Goal: Task Accomplishment & Management: Complete application form

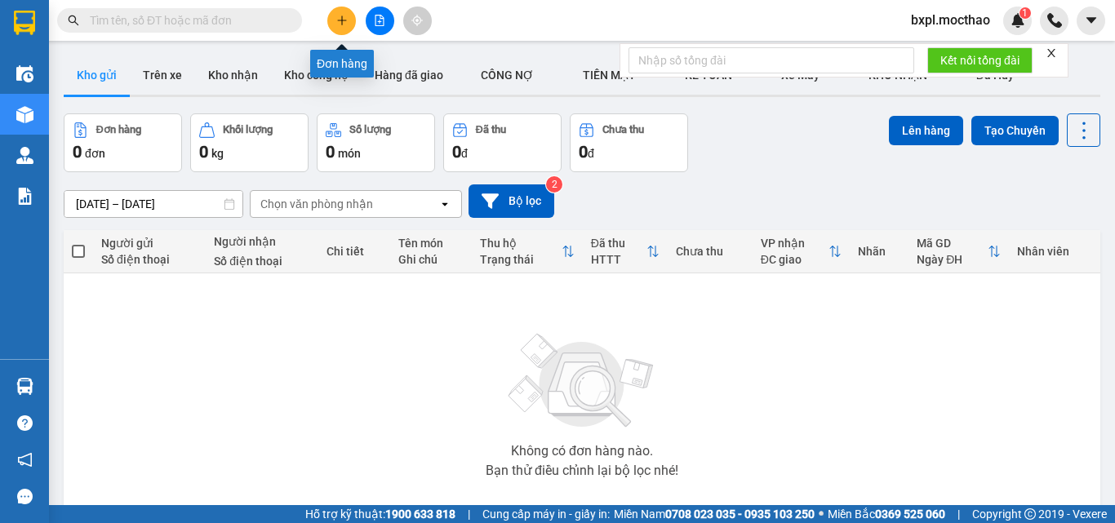
click at [338, 23] on icon "plus" at bounding box center [341, 20] width 11 height 11
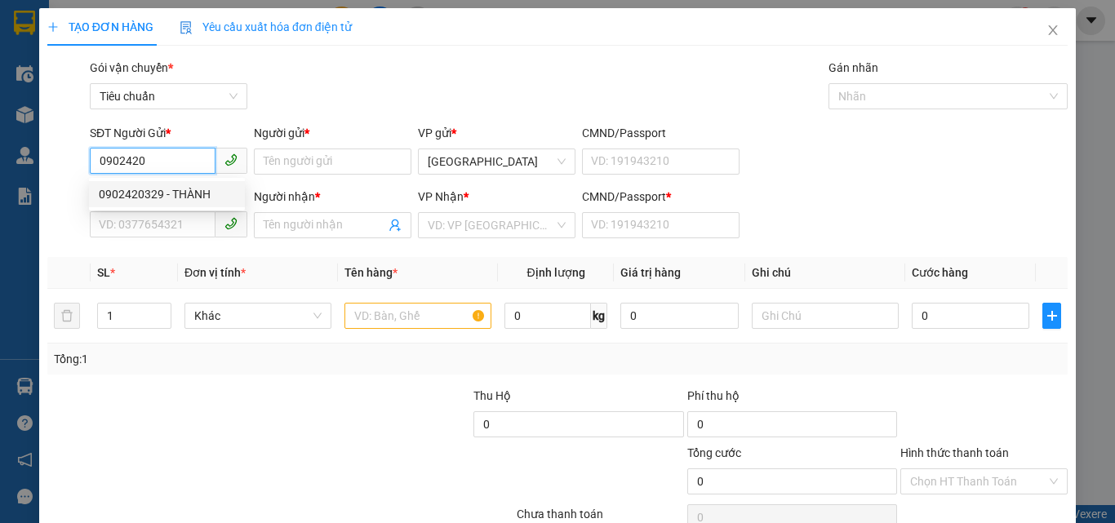
click at [146, 188] on div "0902420329 - THÀNH" at bounding box center [167, 194] width 136 height 18
type input "0902420329"
type input "THÀNH"
type input "0339924681"
type input "QUỲNH"
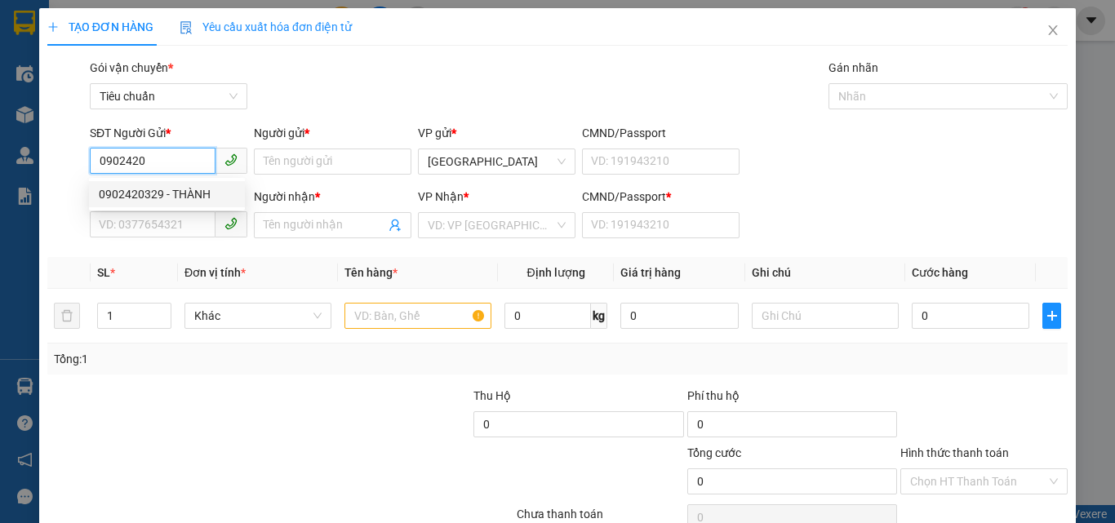
type input "0382547452"
type input "70.000"
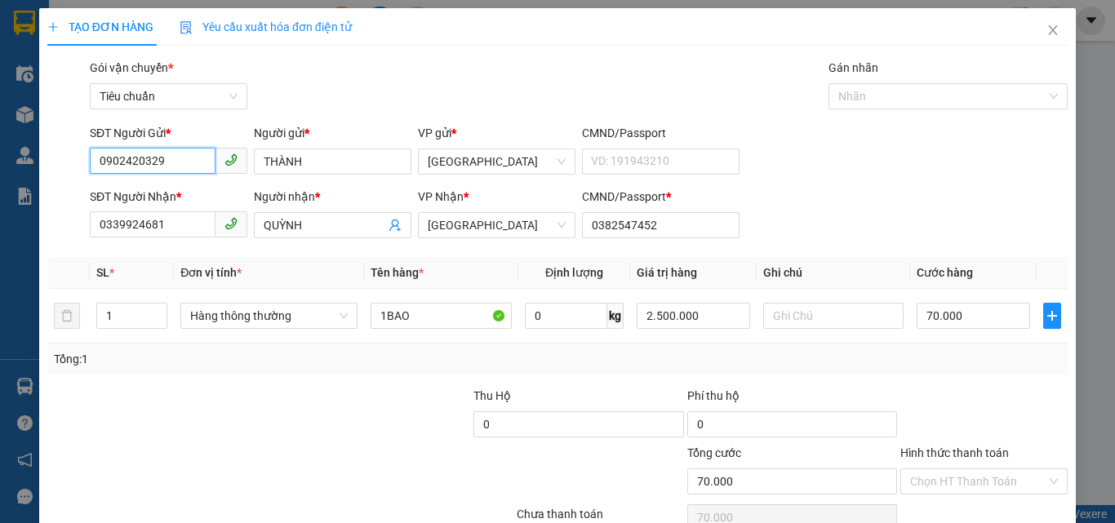
scroll to position [81, 0]
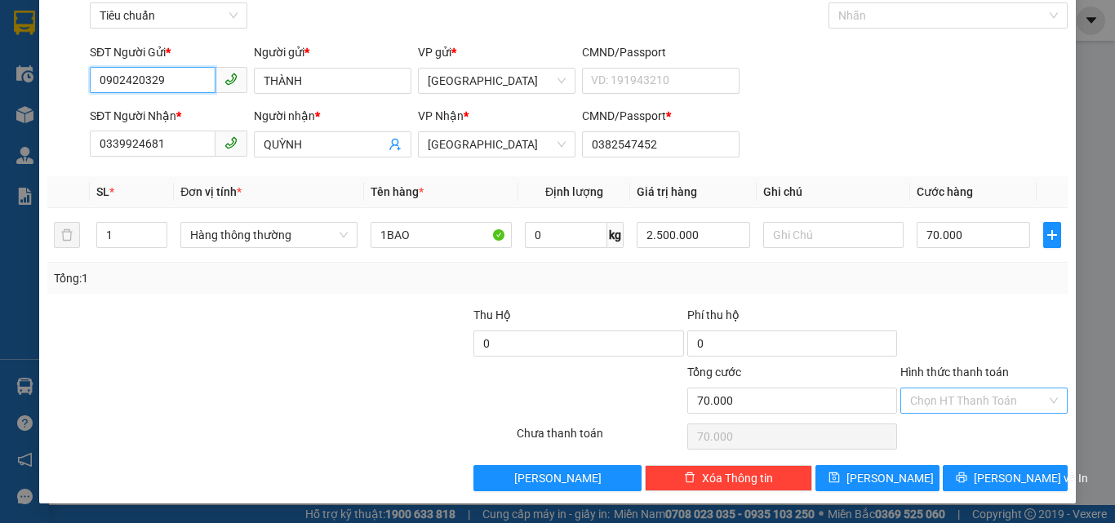
type input "0902420329"
click at [956, 400] on input "Hình thức thanh toán" at bounding box center [978, 400] width 136 height 24
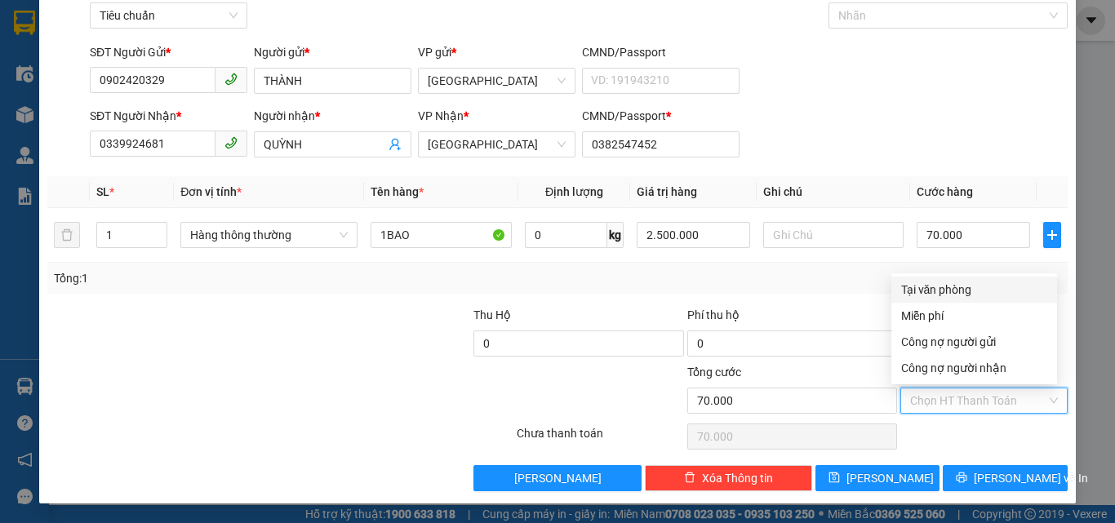
click at [949, 286] on div "Tại văn phòng" at bounding box center [974, 290] width 146 height 18
type input "0"
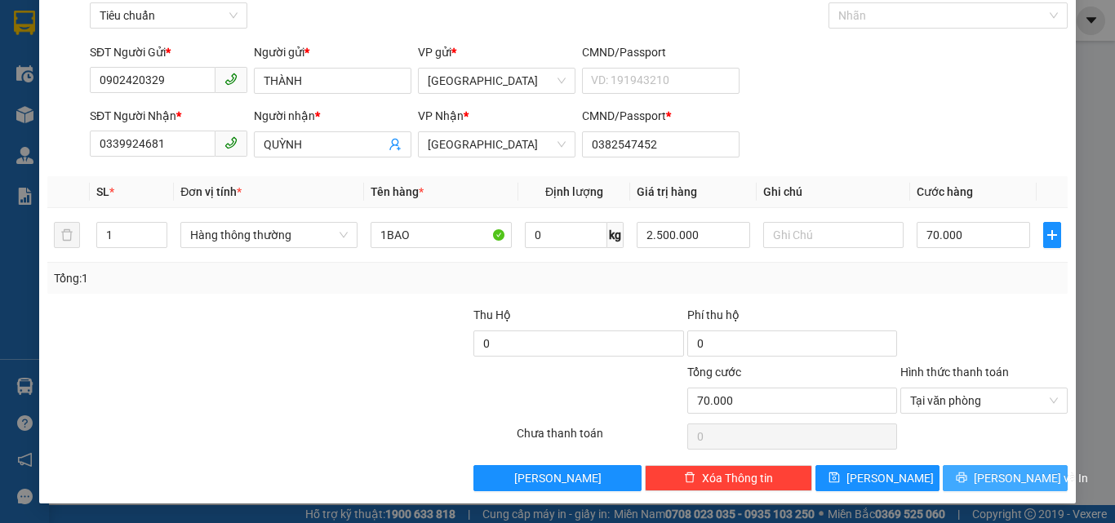
click at [985, 476] on span "[PERSON_NAME] và In" at bounding box center [1031, 478] width 114 height 18
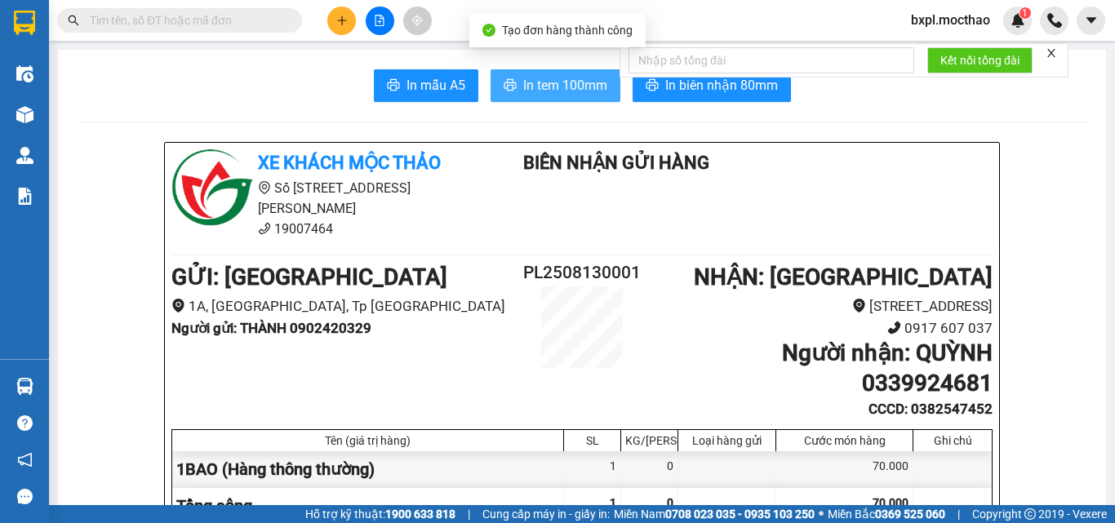
click at [552, 80] on span "In tem 100mm" at bounding box center [565, 85] width 84 height 20
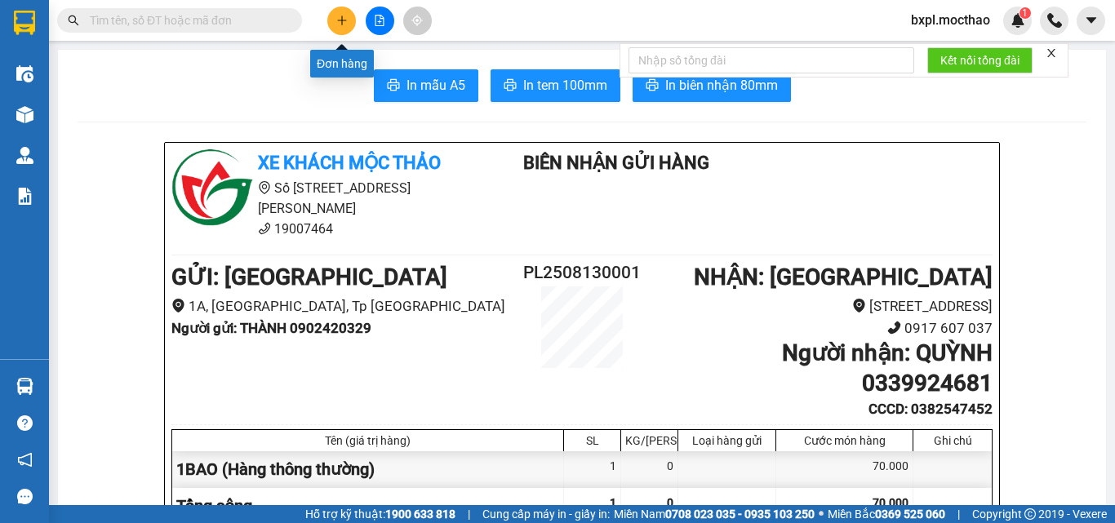
click at [345, 22] on icon "plus" at bounding box center [341, 20] width 11 height 11
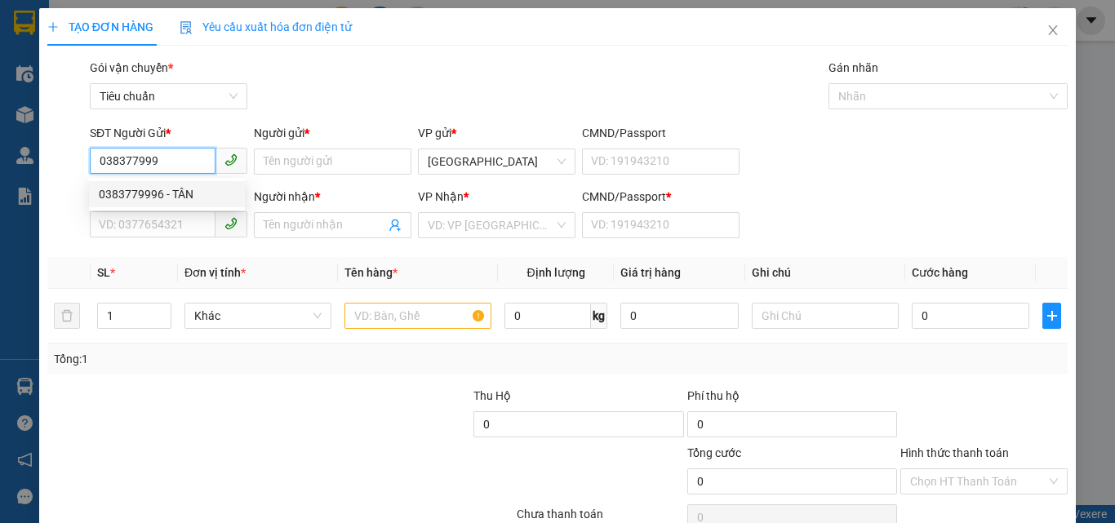
click at [118, 193] on div "0383779996 - TÂN" at bounding box center [167, 194] width 136 height 18
type input "0383779996"
type input "TÂN"
type input "0329705600"
type input "VỸ"
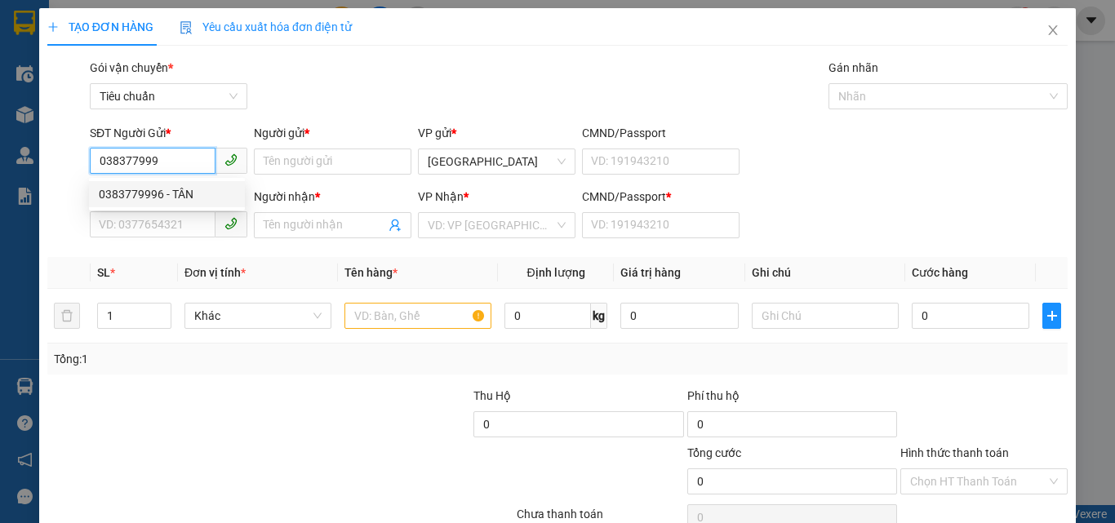
type input "0329705600"
type input "30.000"
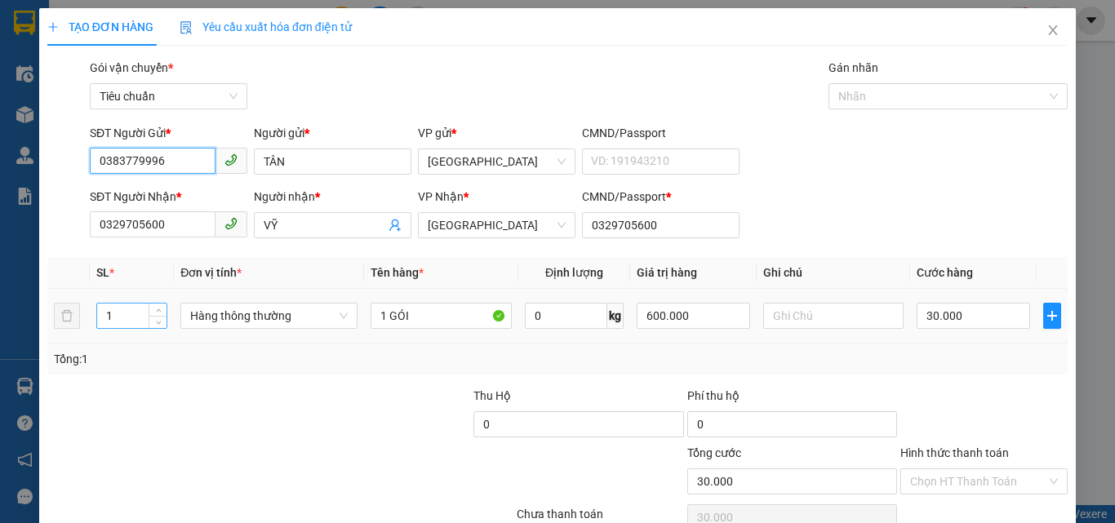
type input "0383779996"
click at [126, 322] on input "1" at bounding box center [131, 316] width 69 height 24
type input "2"
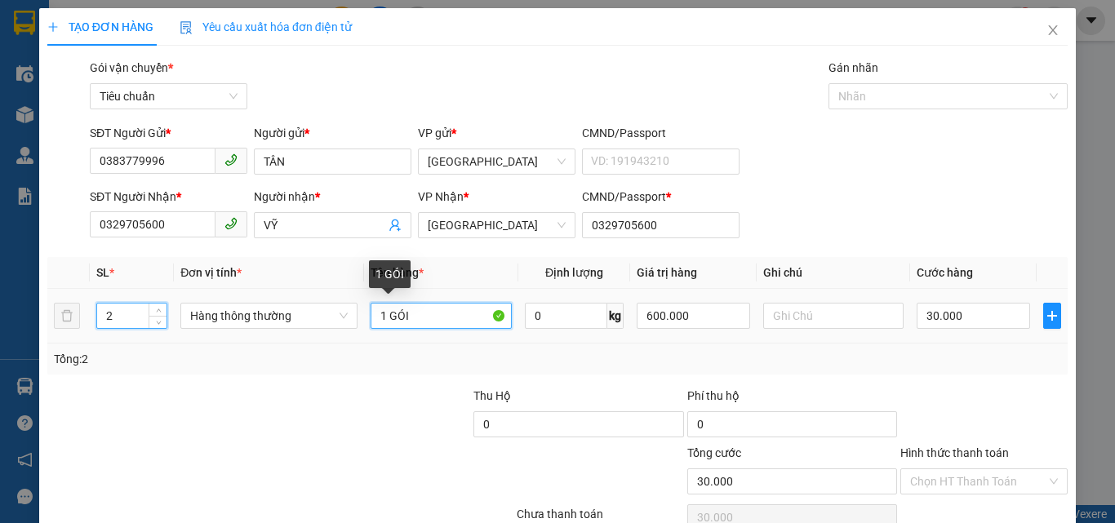
click at [446, 315] on input "1 GÓI" at bounding box center [441, 316] width 141 height 26
type input "0"
type input "1 GÓI +1 BÌ"
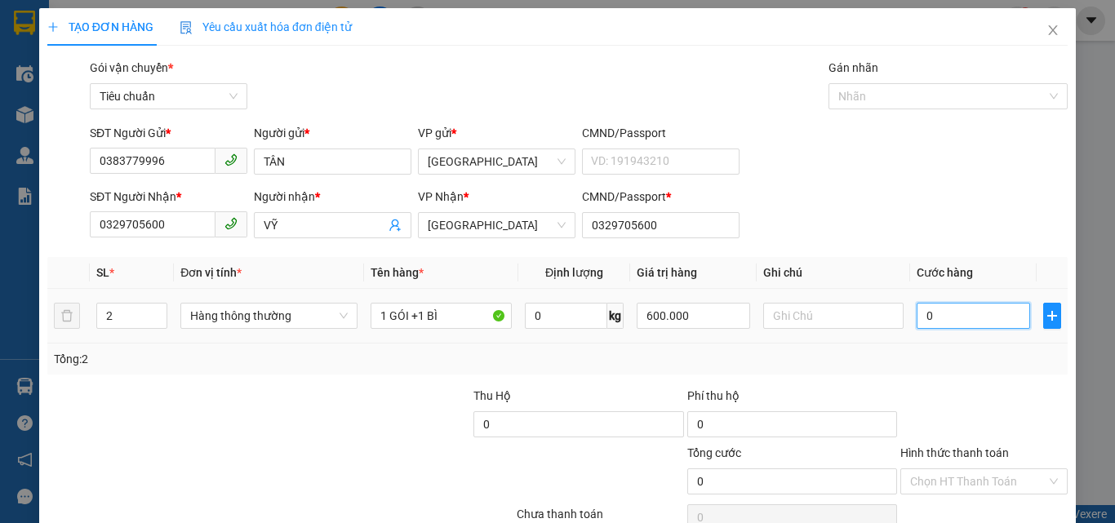
click at [946, 314] on input "0" at bounding box center [972, 316] width 113 height 26
type input "4"
type input "40"
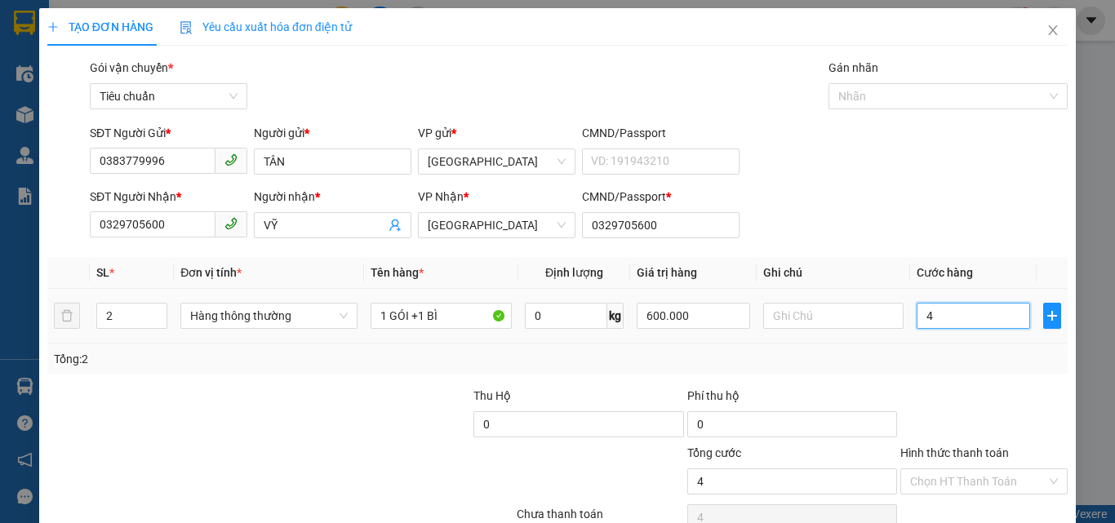
type input "40"
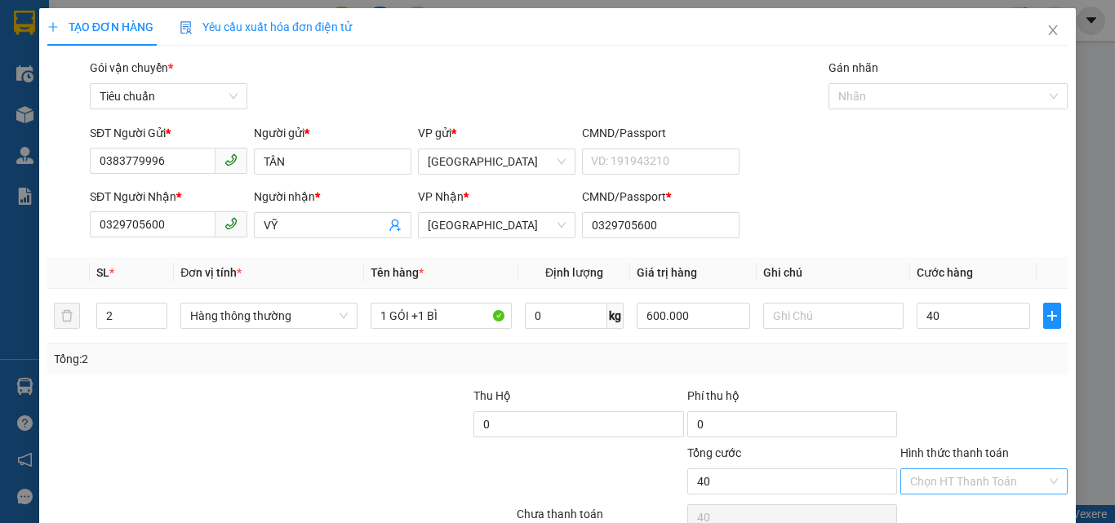
type input "40.000"
click at [967, 486] on input "Hình thức thanh toán" at bounding box center [978, 481] width 136 height 24
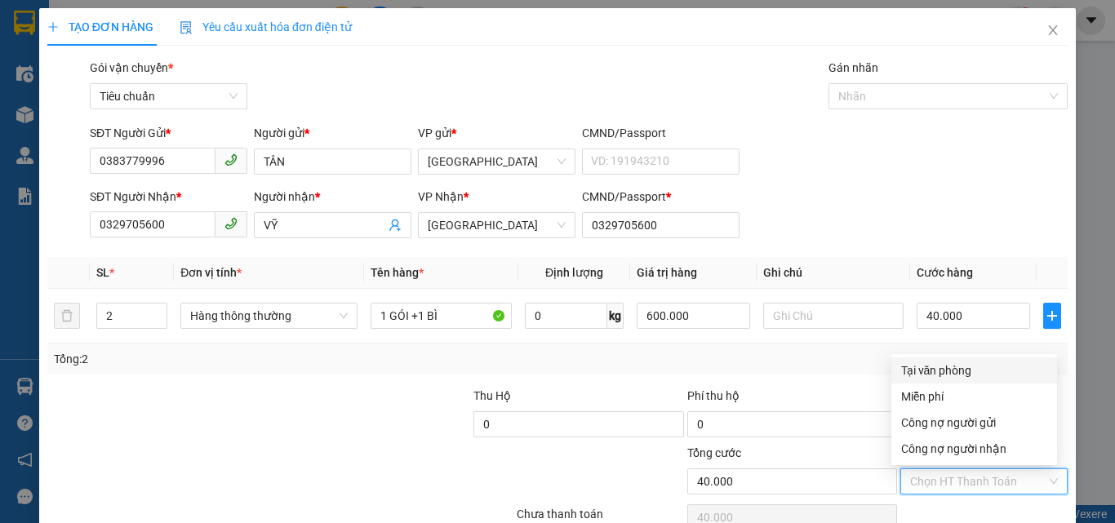
click at [933, 369] on div "Tại văn phòng" at bounding box center [974, 371] width 146 height 18
type input "0"
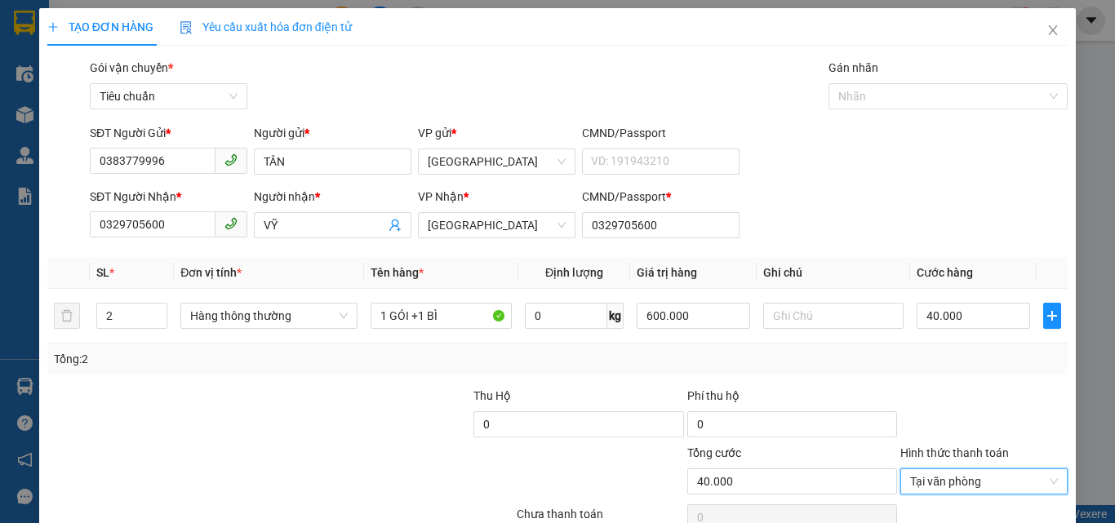
scroll to position [81, 0]
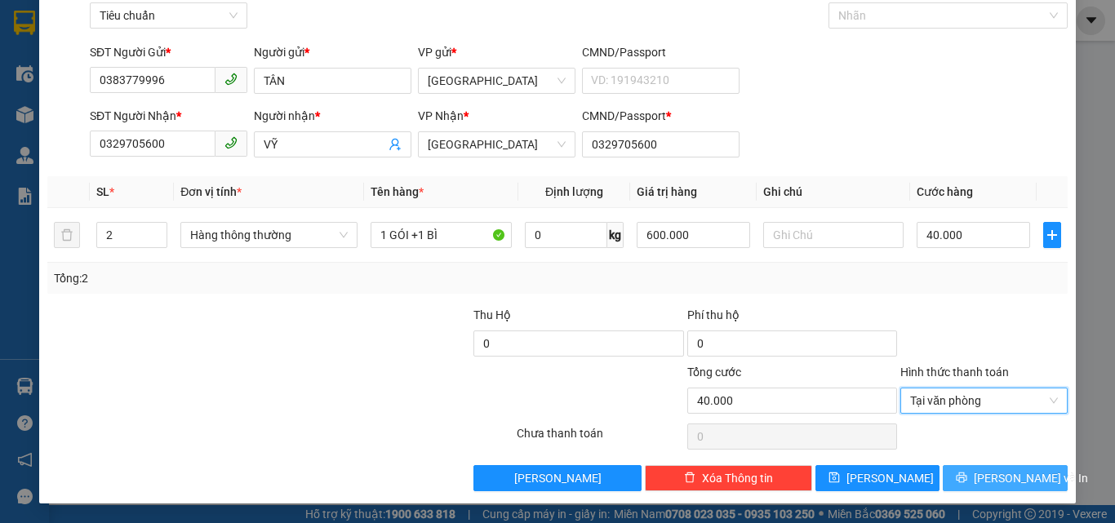
click at [984, 469] on span "[PERSON_NAME] và In" at bounding box center [1031, 478] width 114 height 18
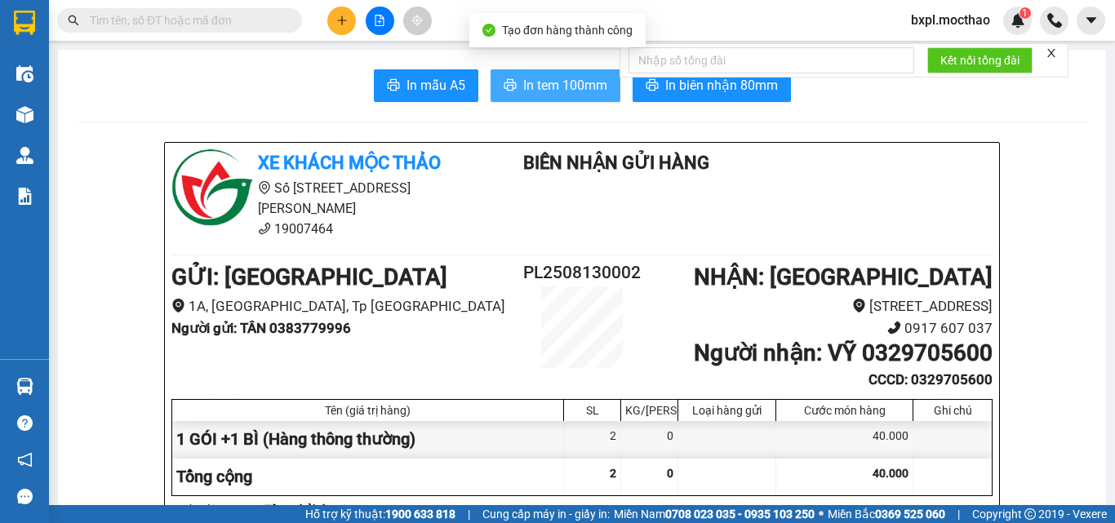
click at [542, 87] on span "In tem 100mm" at bounding box center [565, 85] width 84 height 20
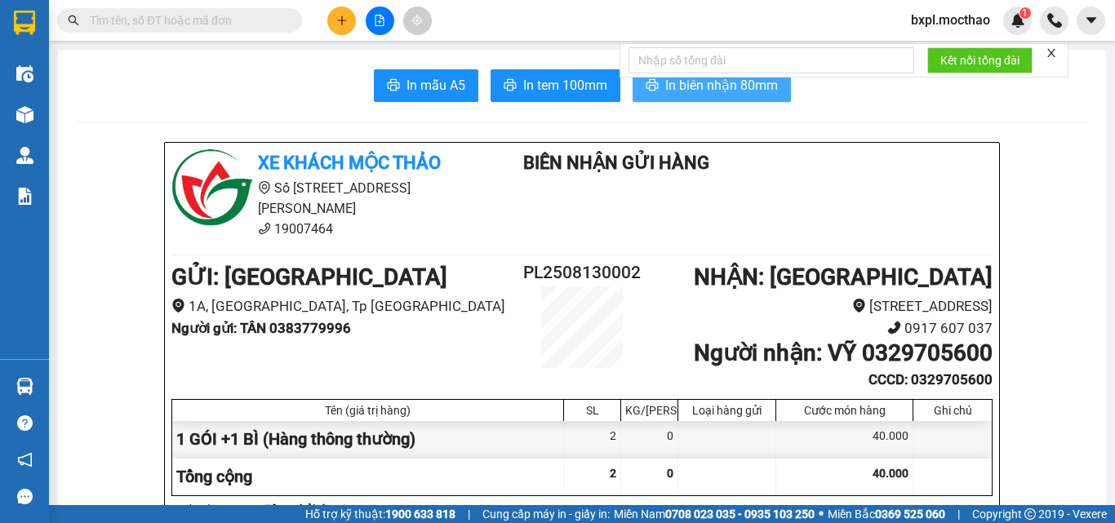
click at [695, 95] on span "In biên nhận 80mm" at bounding box center [721, 85] width 113 height 20
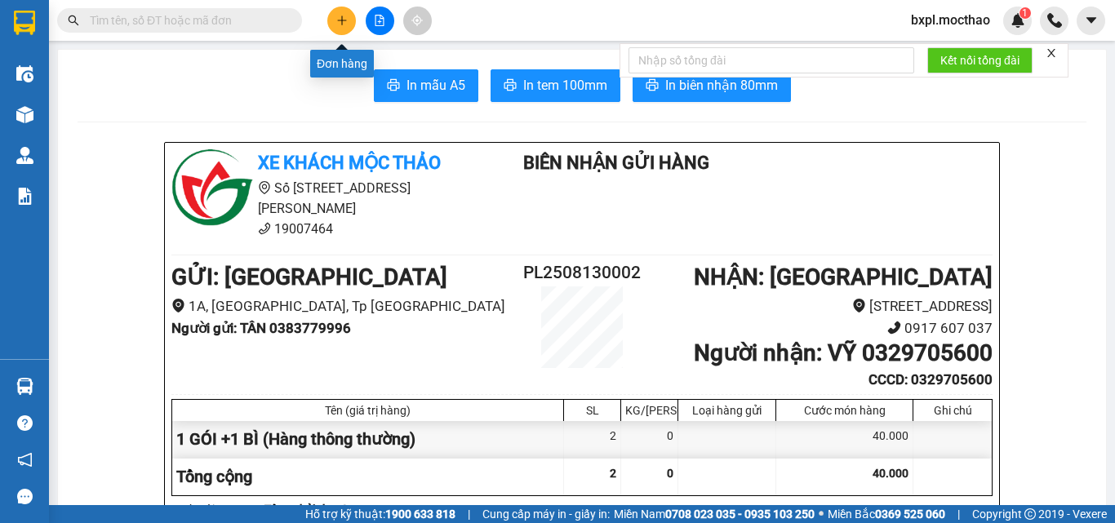
click at [341, 22] on icon "plus" at bounding box center [341, 20] width 11 height 11
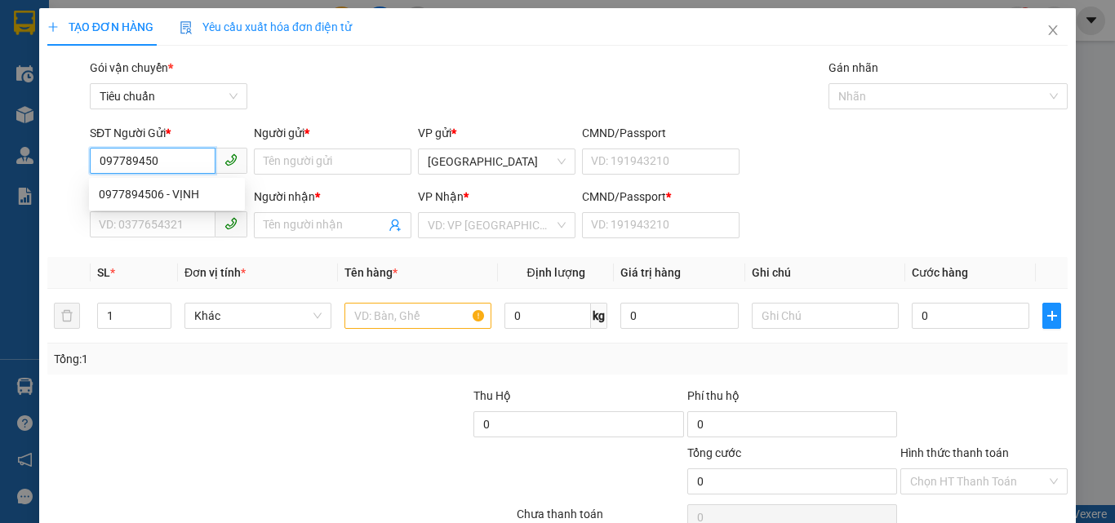
type input "0977894506"
click at [120, 193] on div "0977894506 - VỊNH" at bounding box center [167, 194] width 136 height 18
type input "VỊNH"
type input "0363336878"
type input "HÙNG"
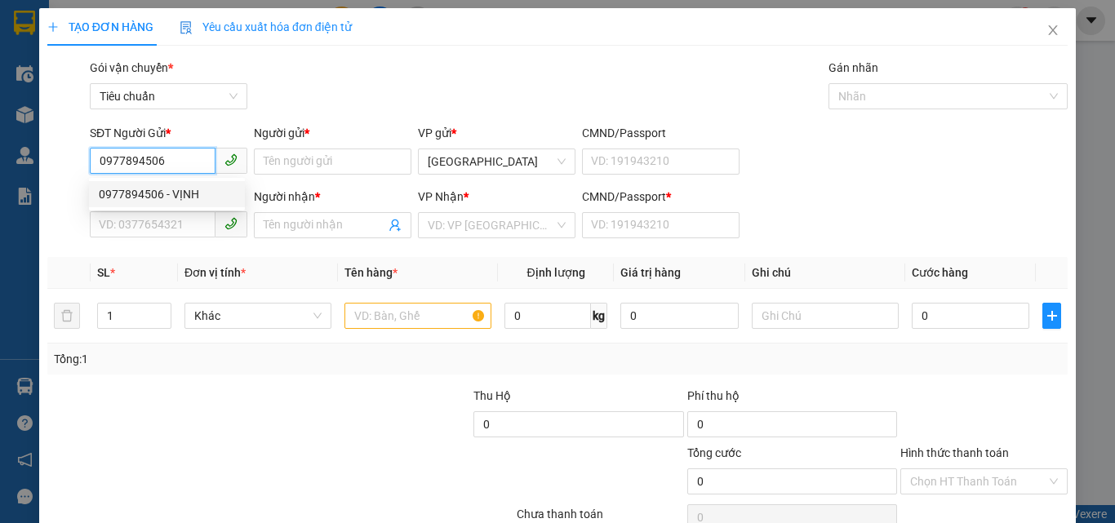
type input "0363336878"
type input "80.000"
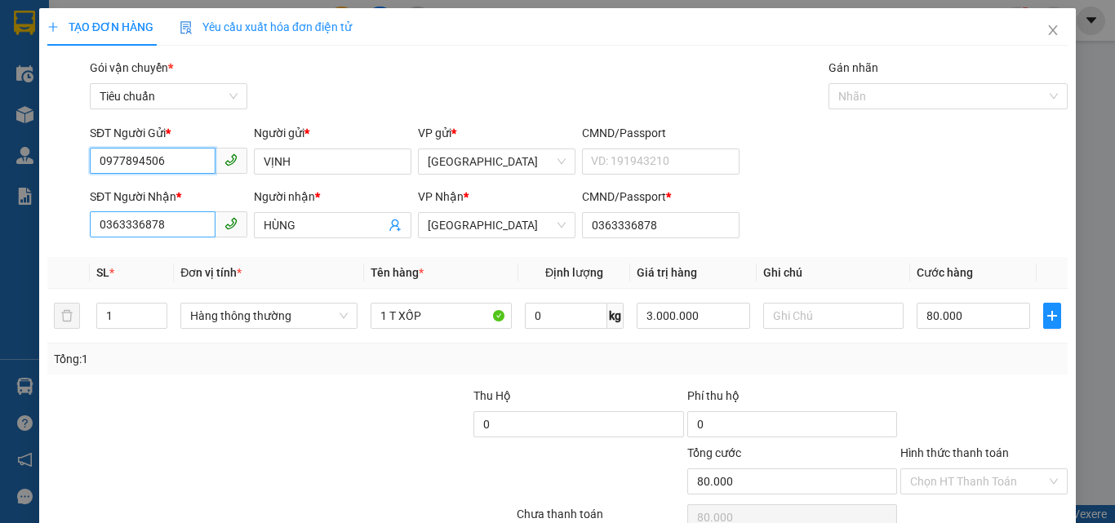
type input "0977894506"
click at [189, 224] on input "0363336878" at bounding box center [153, 224] width 126 height 26
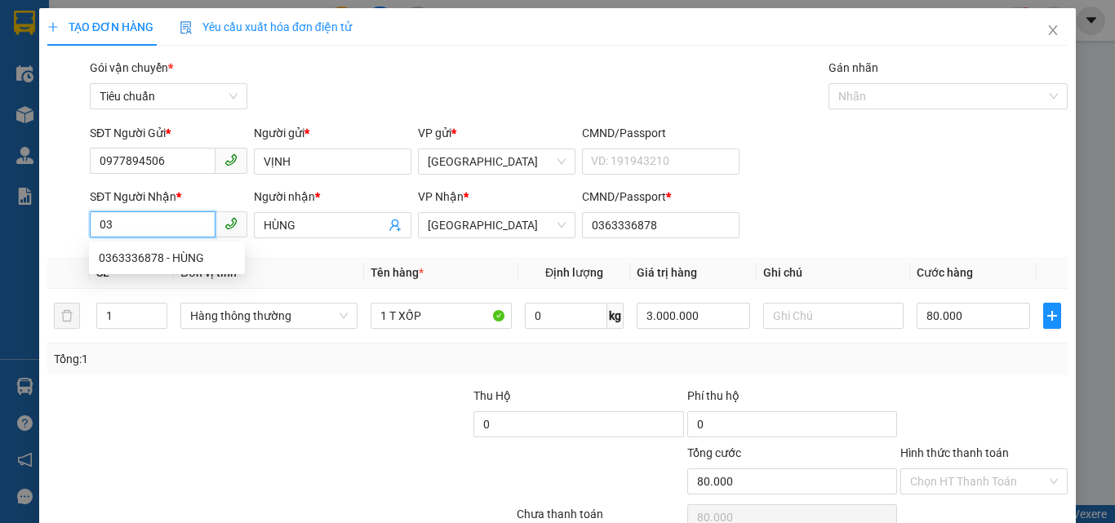
type input "0"
click at [140, 260] on div "0363336878 - HÙNG" at bounding box center [167, 258] width 136 height 18
type input "0363336878"
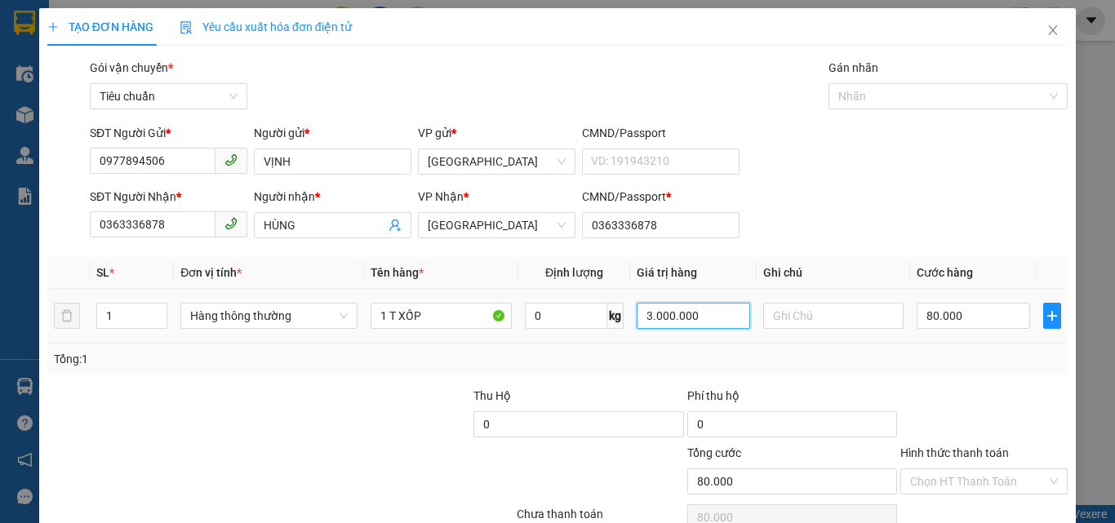
click at [708, 314] on input "3.000.000" at bounding box center [693, 316] width 113 height 26
type input "6.500.000"
click at [967, 326] on input "80.000" at bounding box center [972, 316] width 113 height 26
type input "0"
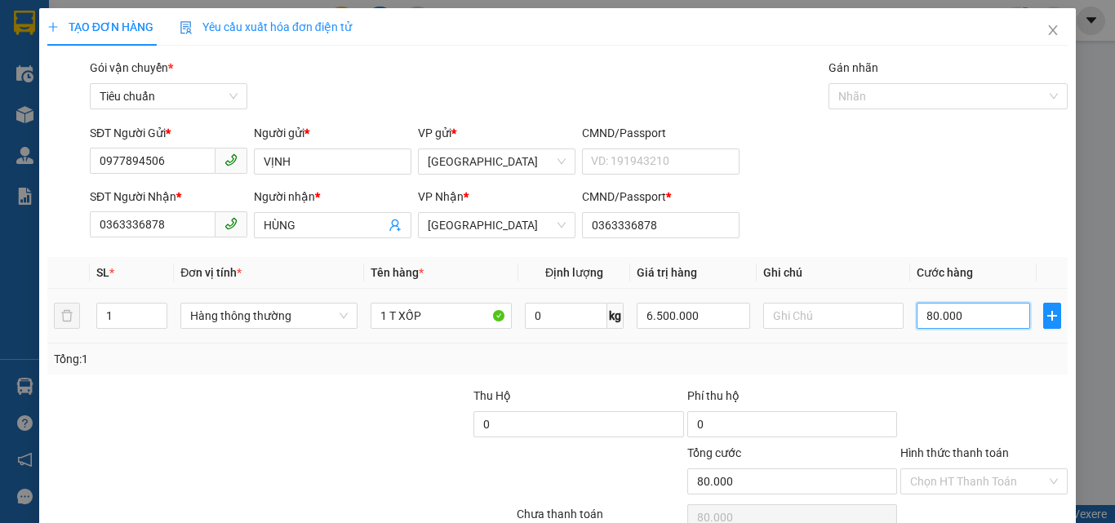
type input "0"
type input "1"
type input "01"
type input "10"
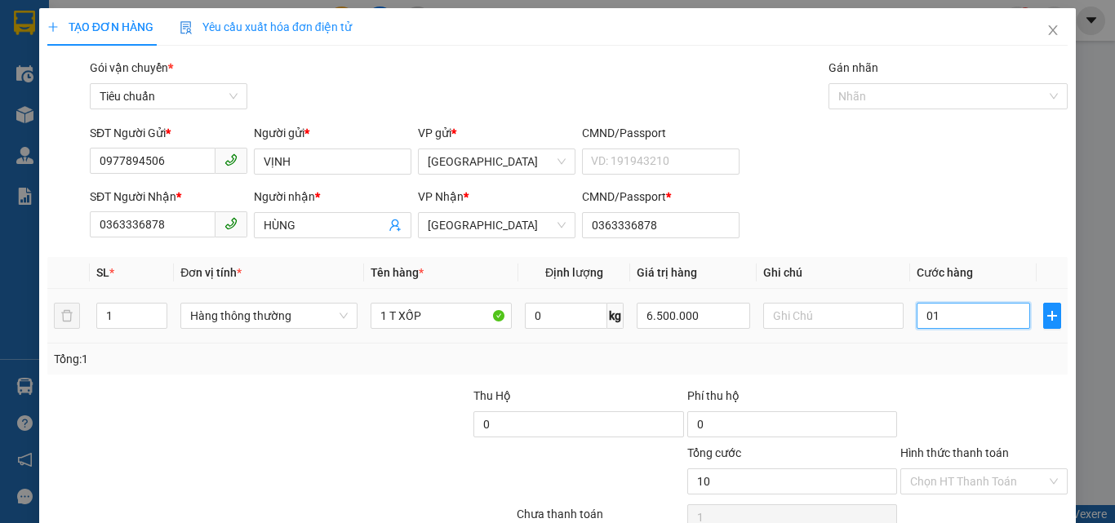
type input "10"
type input "010"
type input "100"
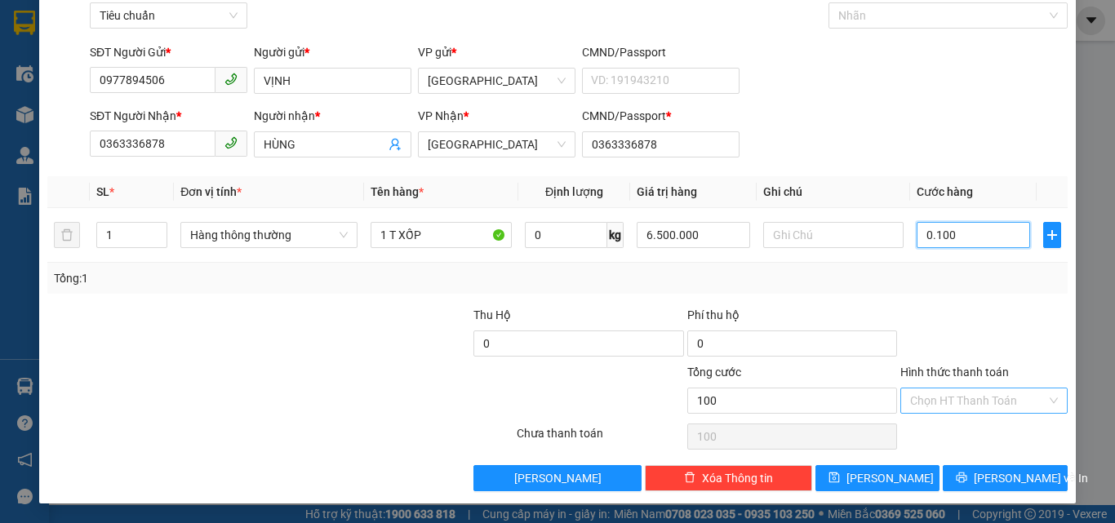
type input "0.100"
type input "100.000"
click at [952, 398] on input "Hình thức thanh toán" at bounding box center [978, 400] width 136 height 24
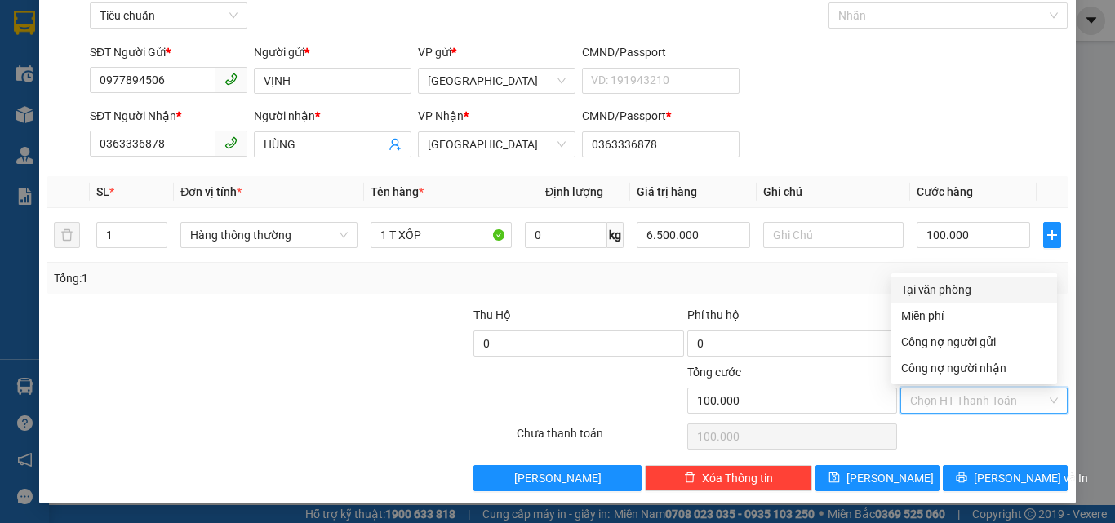
click at [946, 284] on div "Tại văn phòng" at bounding box center [974, 290] width 146 height 18
type input "0"
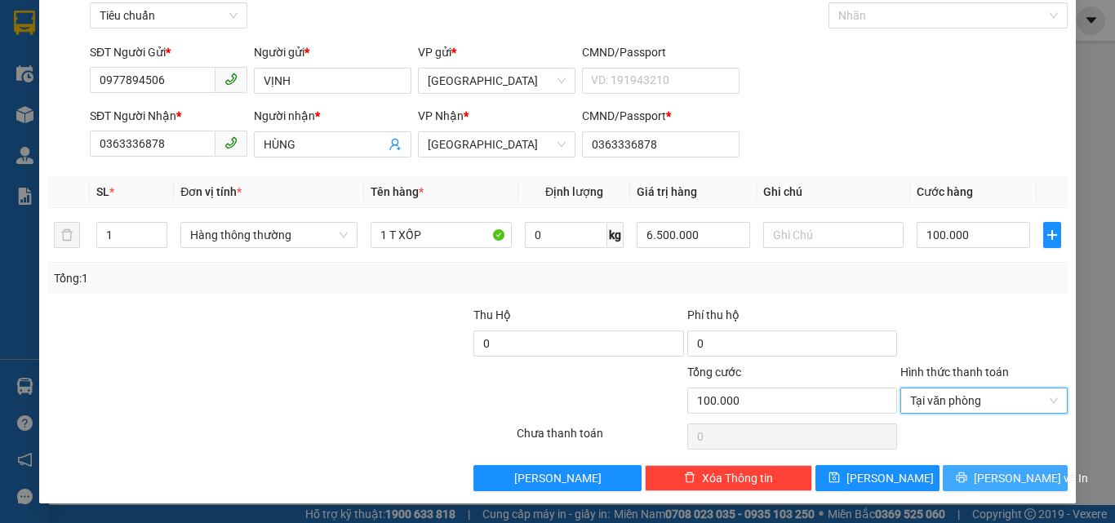
click at [1003, 478] on span "[PERSON_NAME] và In" at bounding box center [1031, 478] width 114 height 18
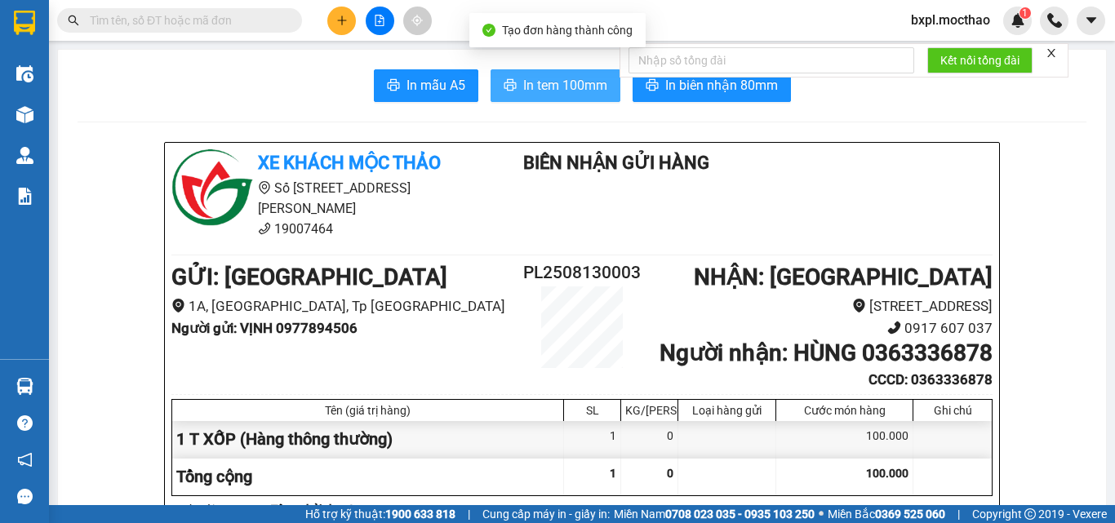
click at [523, 82] on span "In tem 100mm" at bounding box center [565, 85] width 84 height 20
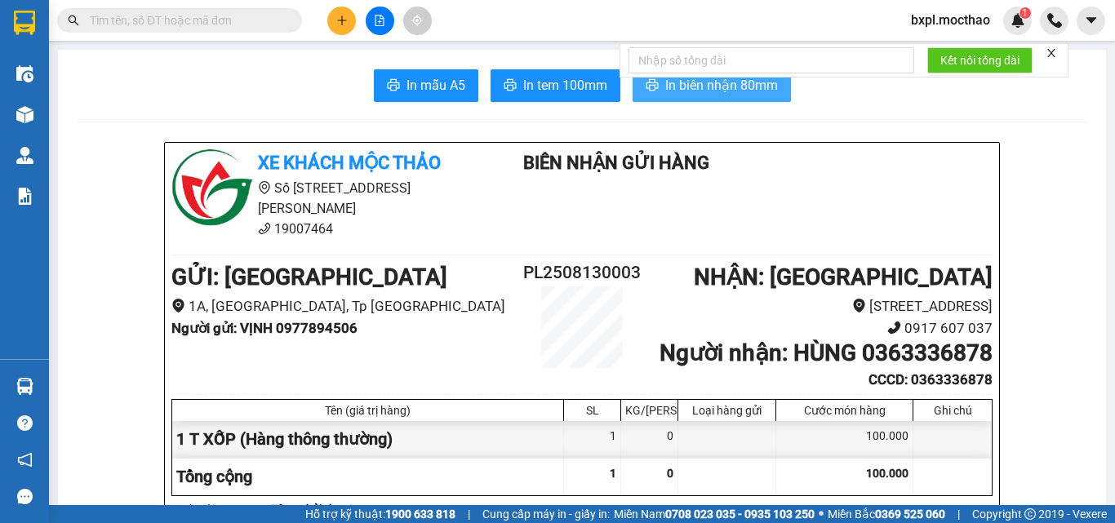
click at [716, 85] on span "In biên nhận 80mm" at bounding box center [721, 85] width 113 height 20
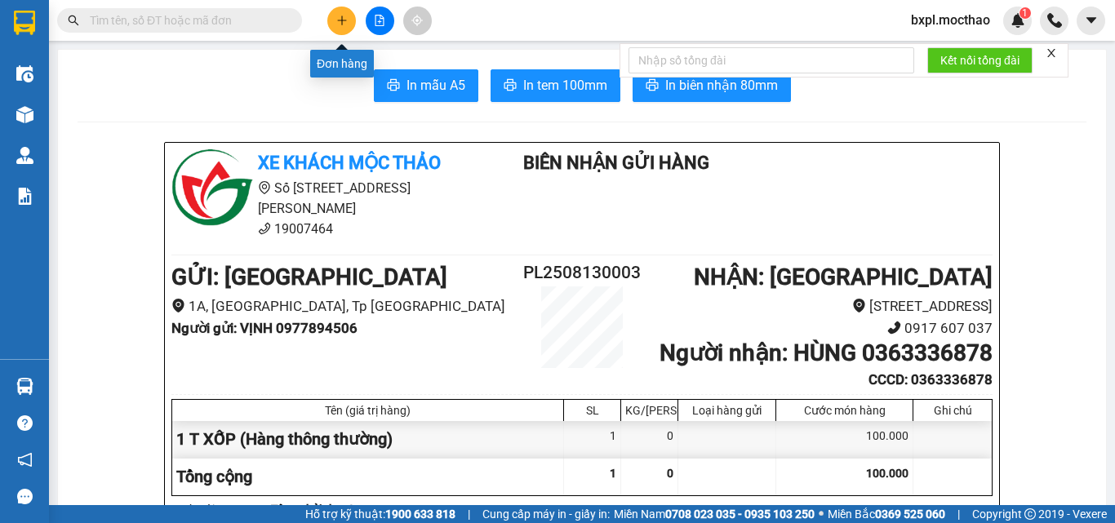
click at [344, 24] on icon "plus" at bounding box center [341, 20] width 11 height 11
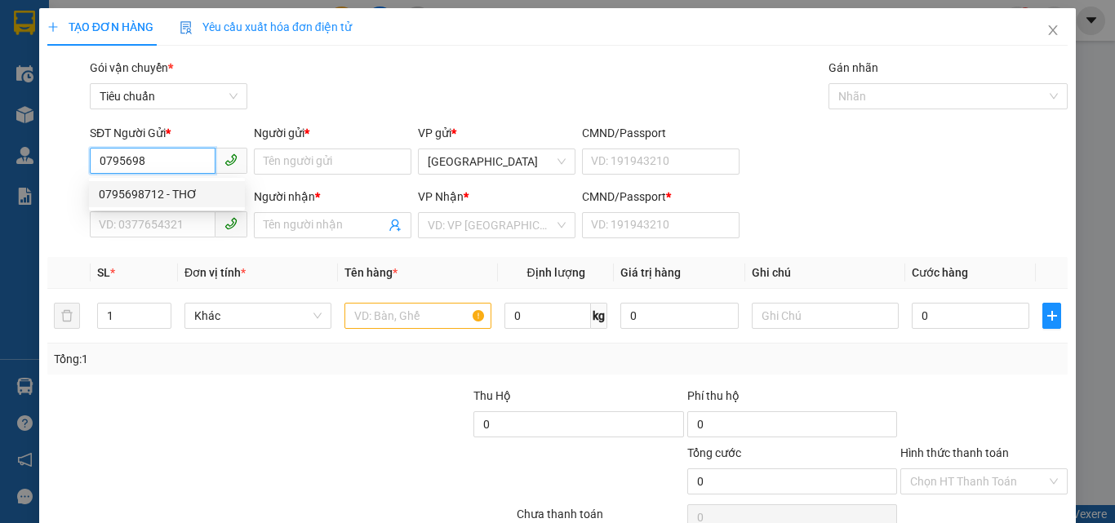
click at [137, 187] on div "0795698712 - THƠ" at bounding box center [167, 194] width 136 height 18
type input "0795698712"
type input "THƠ"
type input "0982870780"
type input "THÚY"
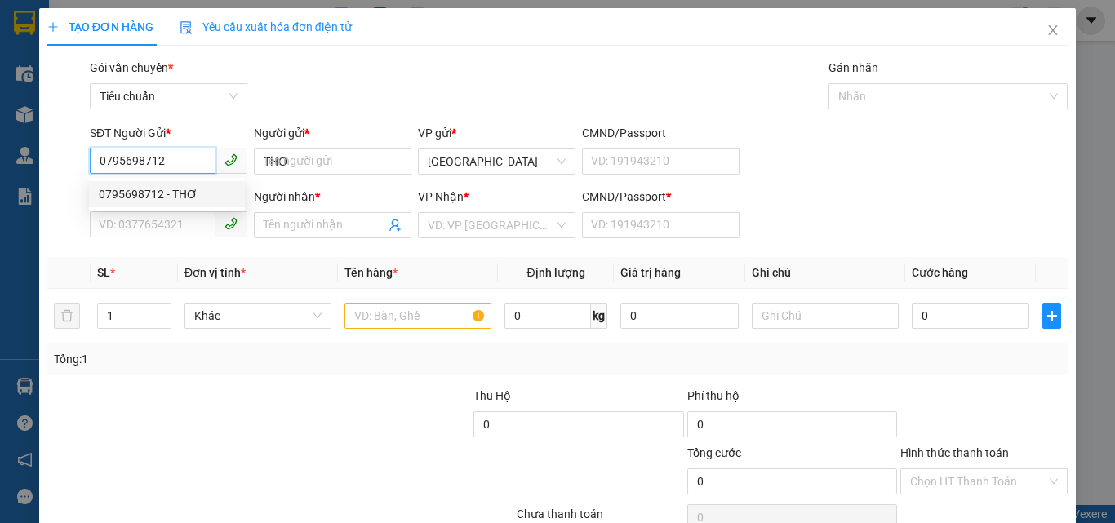
type input "0982870780"
type input "40.000"
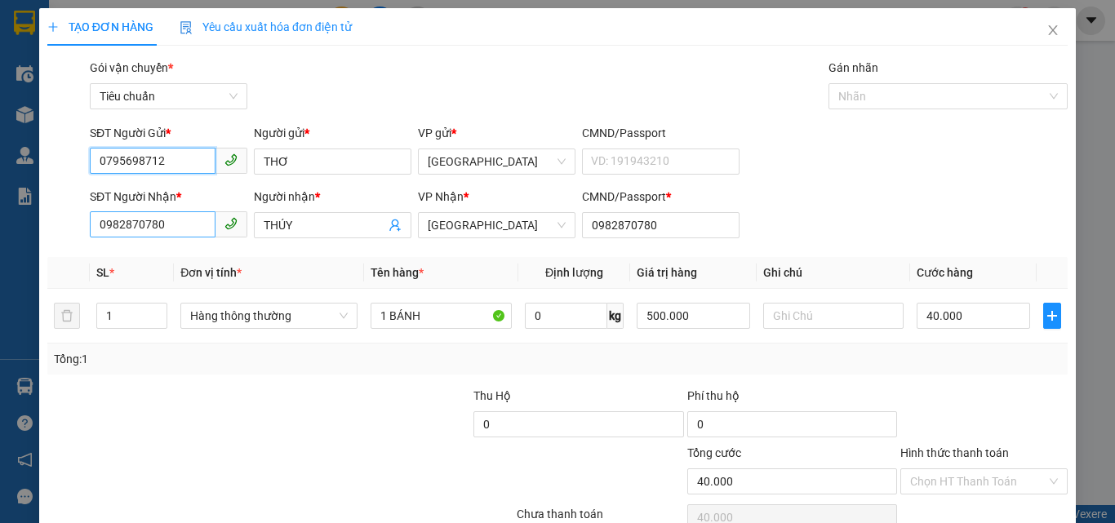
type input "0795698712"
click at [184, 221] on input "0982870780" at bounding box center [153, 224] width 126 height 26
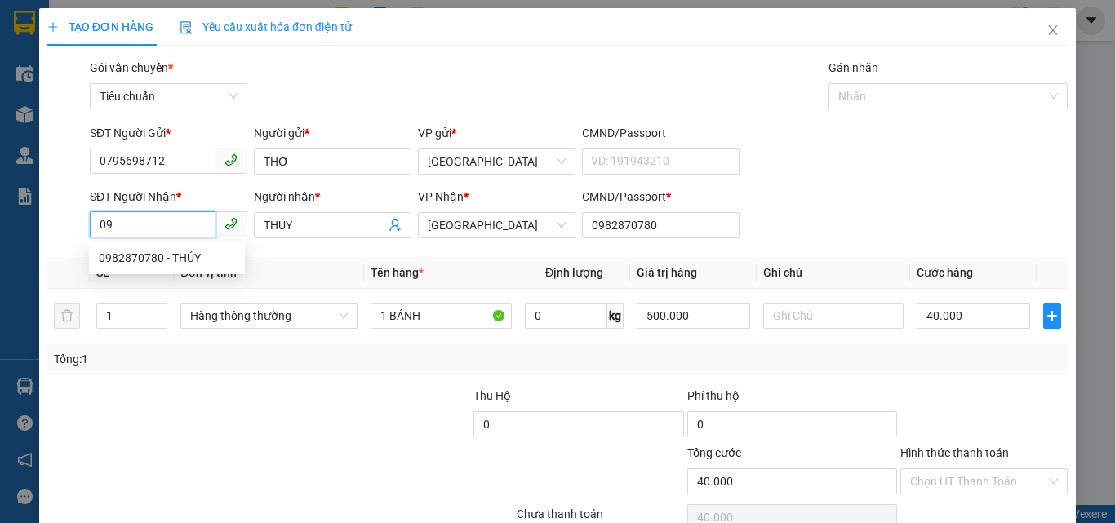
type input "0"
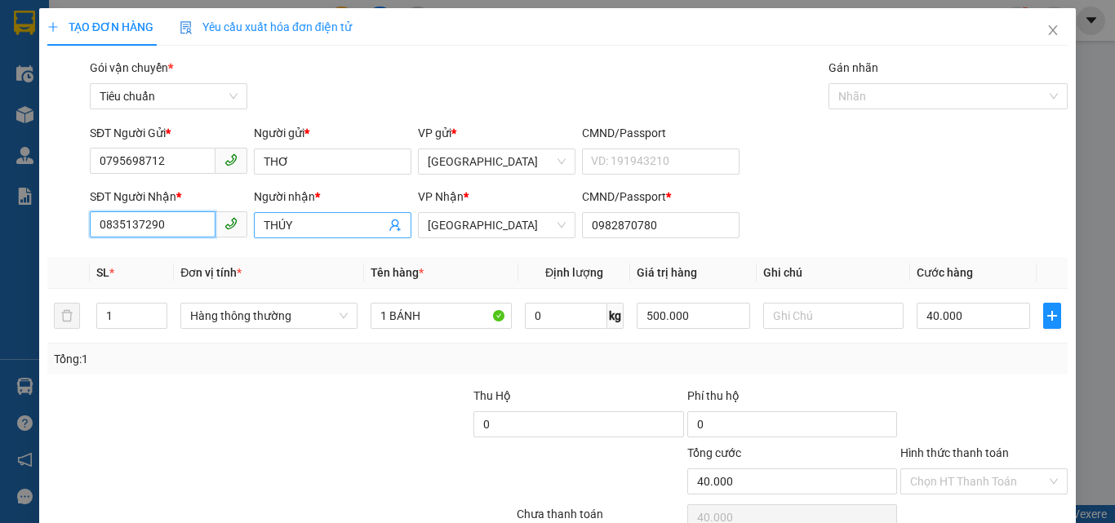
type input "0835137290"
click at [317, 222] on input "THÚY" at bounding box center [325, 225] width 122 height 18
type input "T"
click at [264, 224] on input "QUÃNG ĐẠI" at bounding box center [325, 225] width 122 height 18
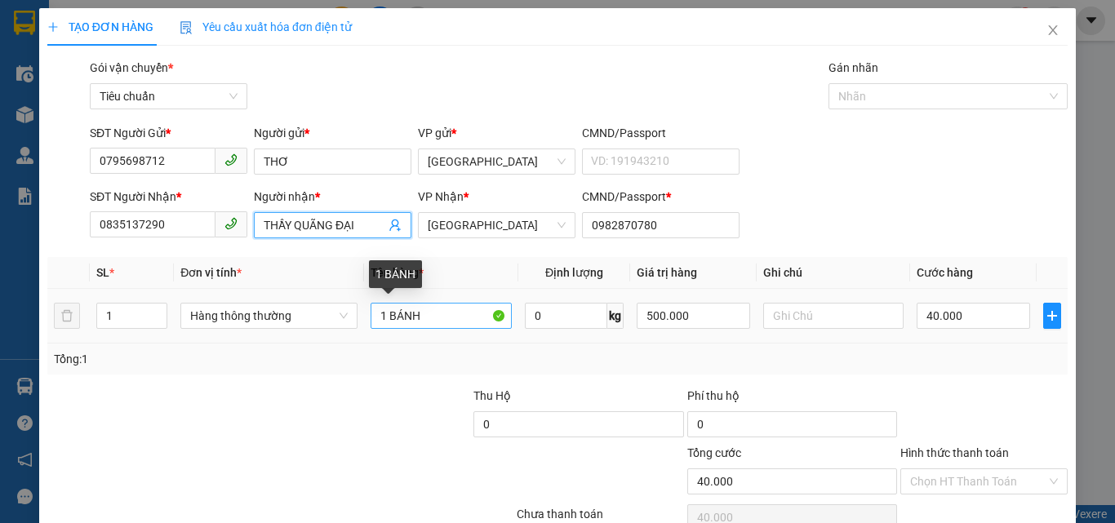
type input "THẦY QUÃNG ĐẠI"
click at [440, 316] on input "1 BÁNH" at bounding box center [441, 316] width 141 height 26
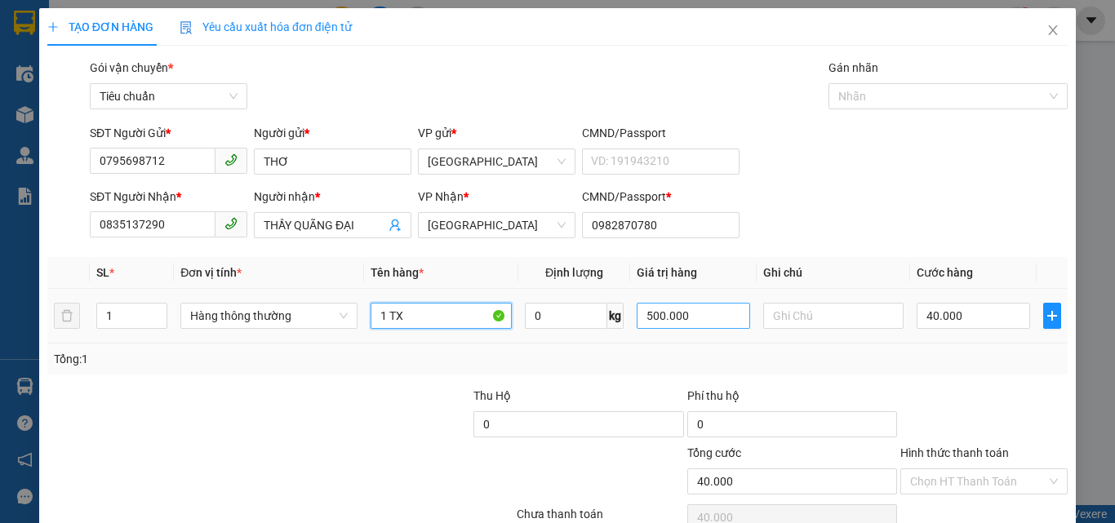
type input "1 TX"
click at [700, 318] on input "500.000" at bounding box center [693, 316] width 113 height 26
type input "1.000.000"
click at [971, 323] on input "40.000" at bounding box center [972, 316] width 113 height 26
type input "0"
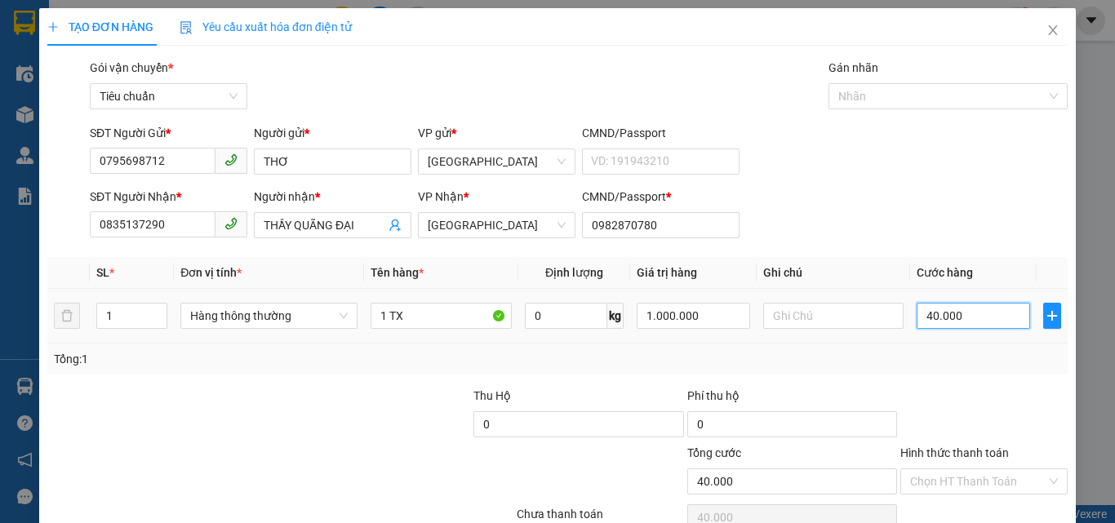
type input "0"
type input "6"
type input "06"
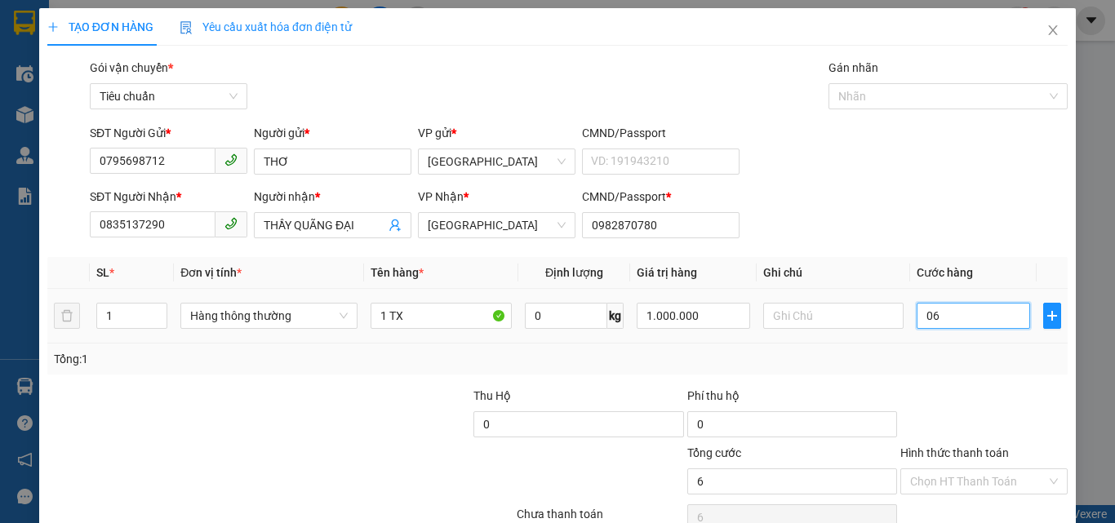
type input "60"
type input "060"
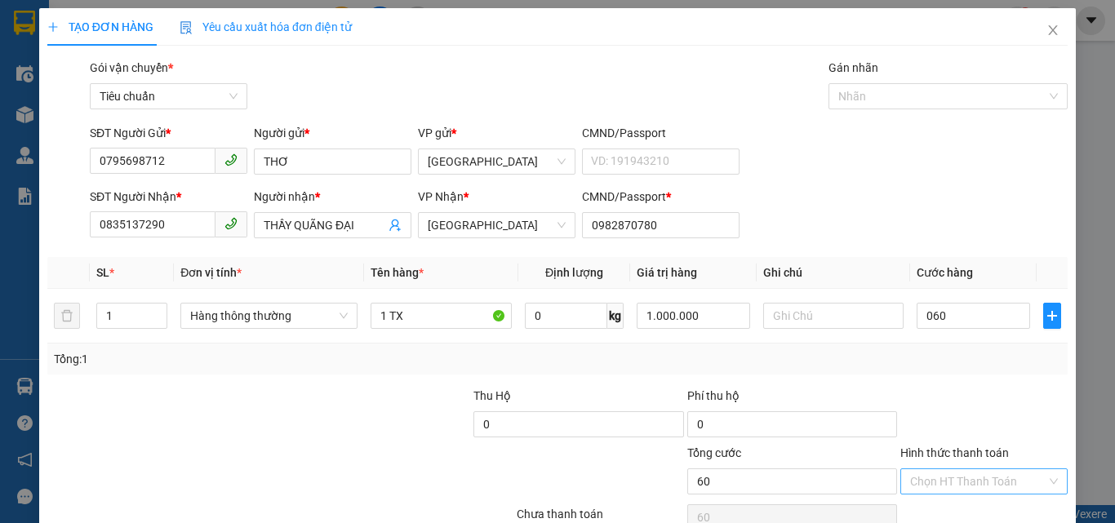
type input "60.000"
click at [970, 482] on input "Hình thức thanh toán" at bounding box center [978, 481] width 136 height 24
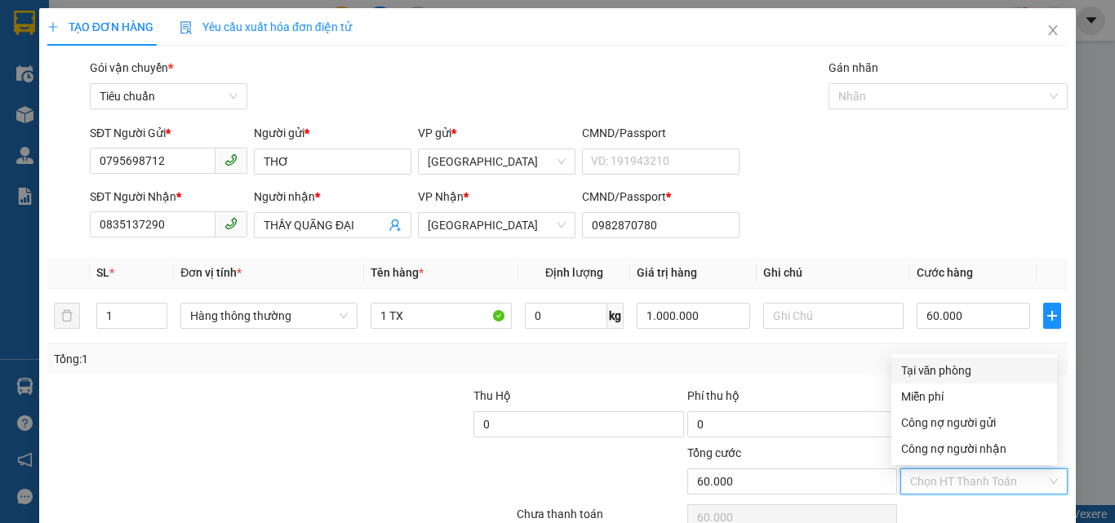
click at [947, 362] on div "Tại văn phòng" at bounding box center [974, 371] width 146 height 18
type input "0"
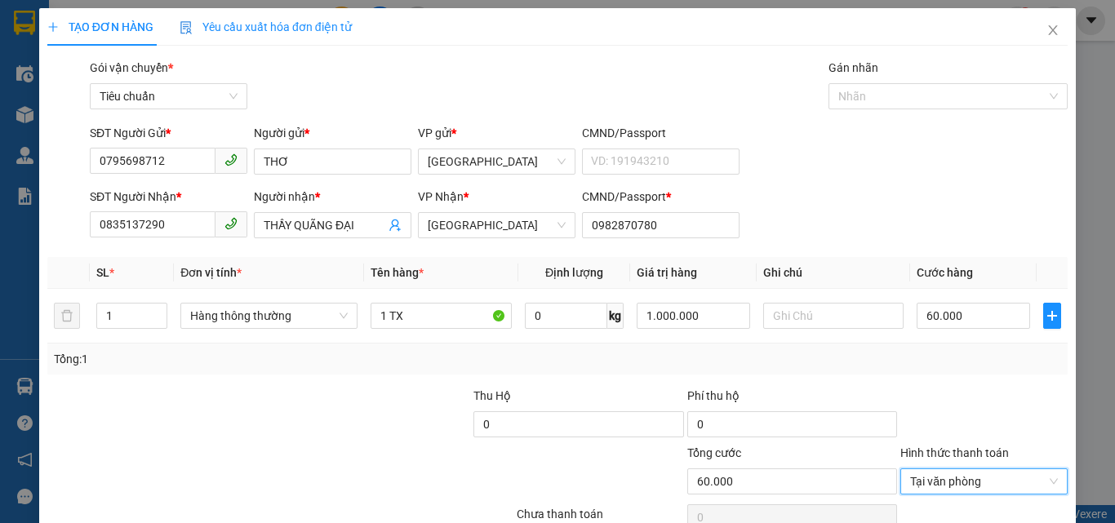
scroll to position [81, 0]
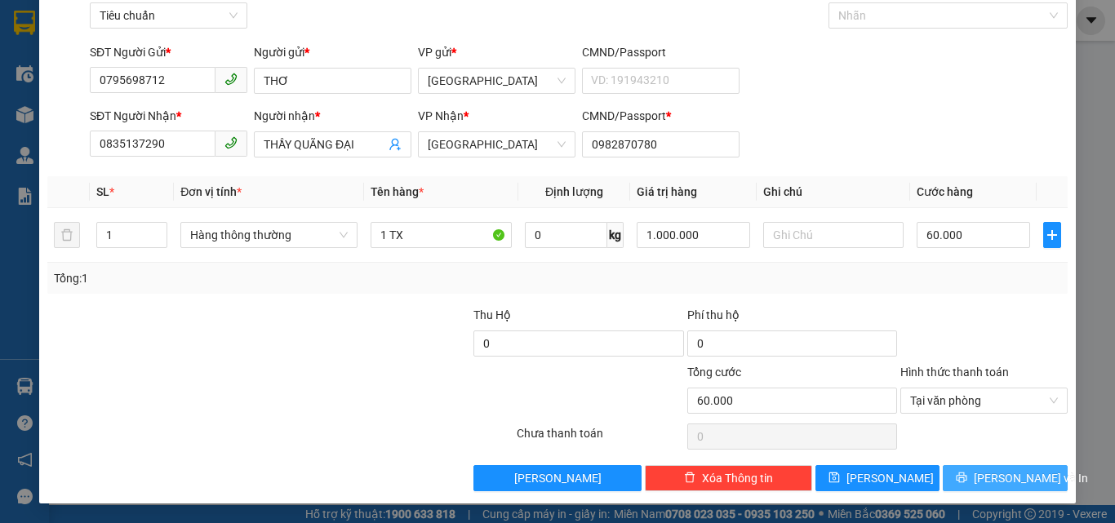
click at [983, 474] on span "[PERSON_NAME] và In" at bounding box center [1031, 478] width 114 height 18
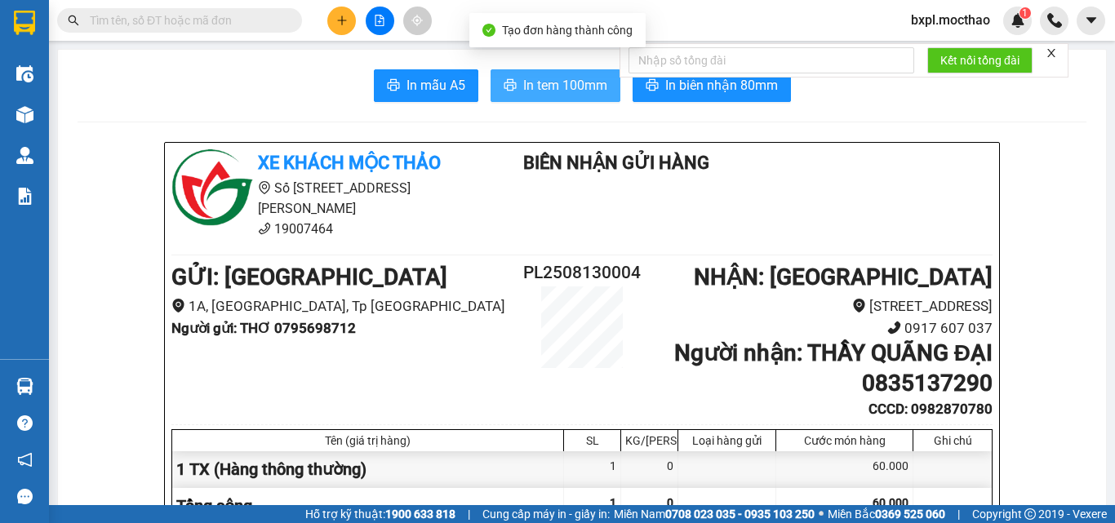
click at [533, 82] on span "In tem 100mm" at bounding box center [565, 85] width 84 height 20
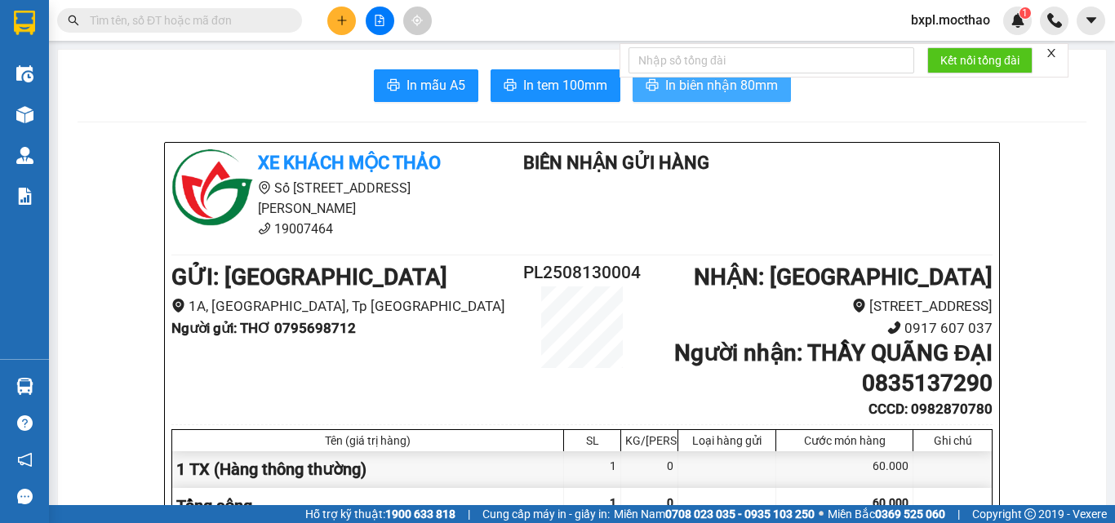
click at [729, 88] on span "In biên nhận 80mm" at bounding box center [721, 85] width 113 height 20
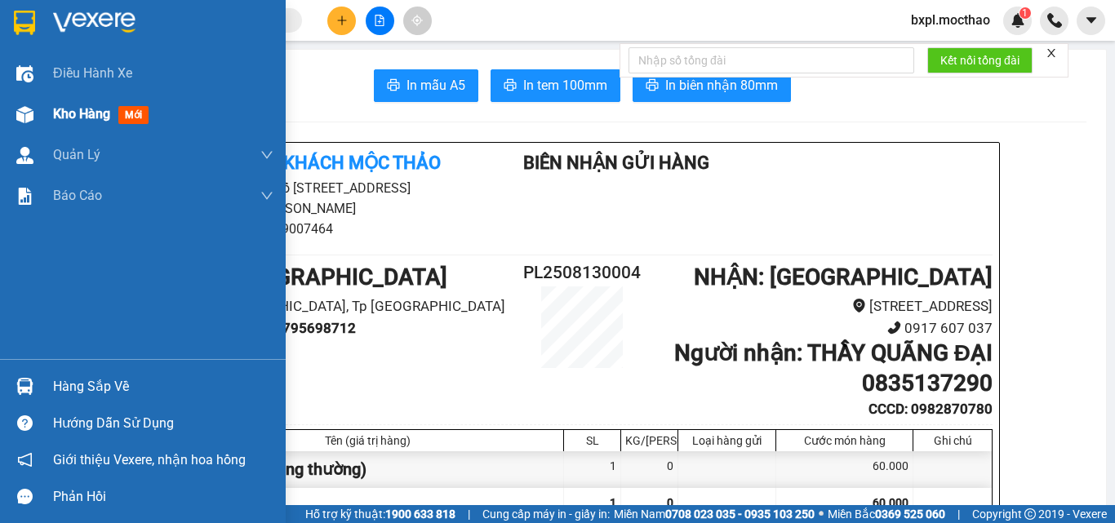
click at [34, 113] on div at bounding box center [25, 114] width 29 height 29
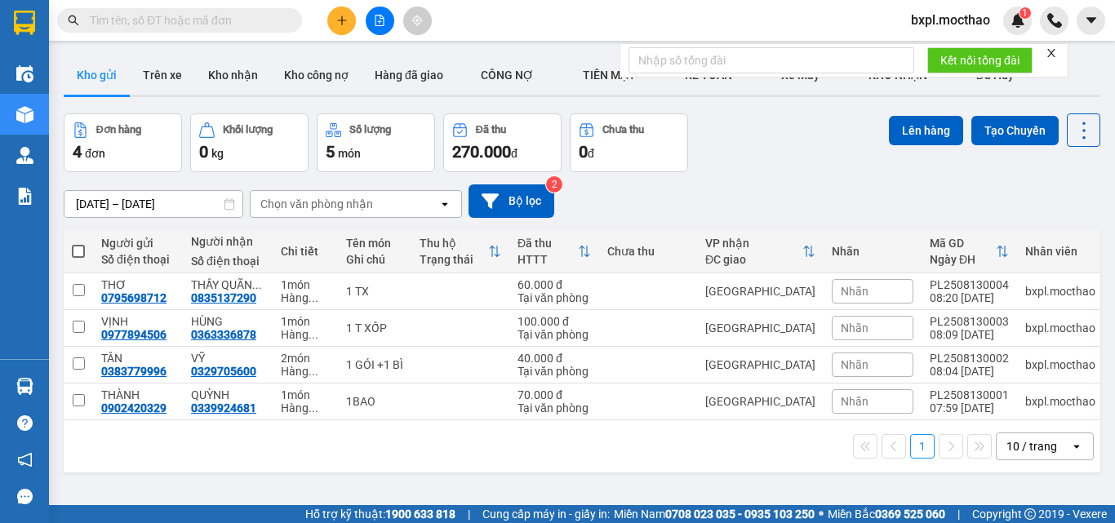
click at [79, 250] on span at bounding box center [78, 251] width 13 height 13
click at [78, 243] on input "checkbox" at bounding box center [78, 243] width 0 height 0
checkbox input "true"
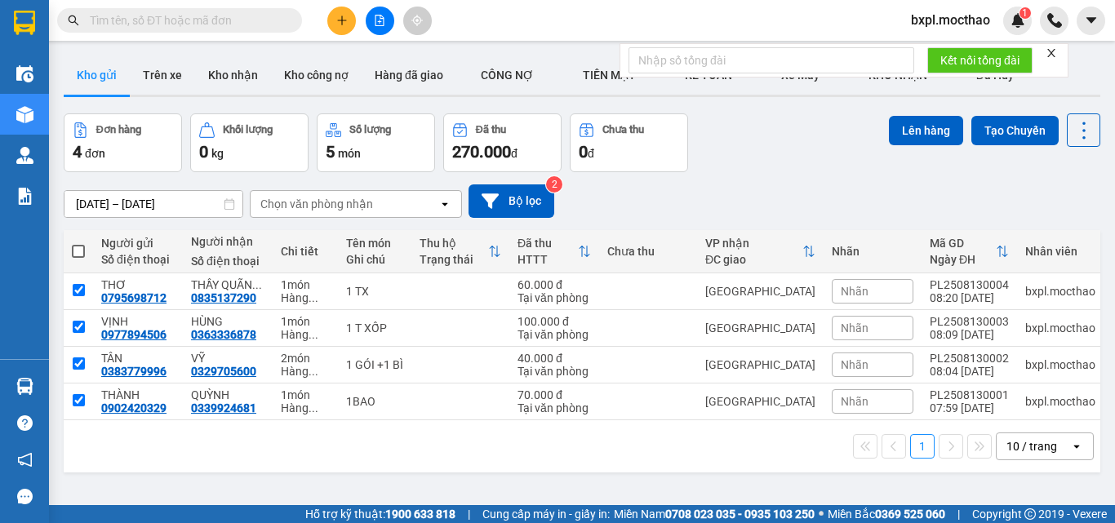
checkbox input "true"
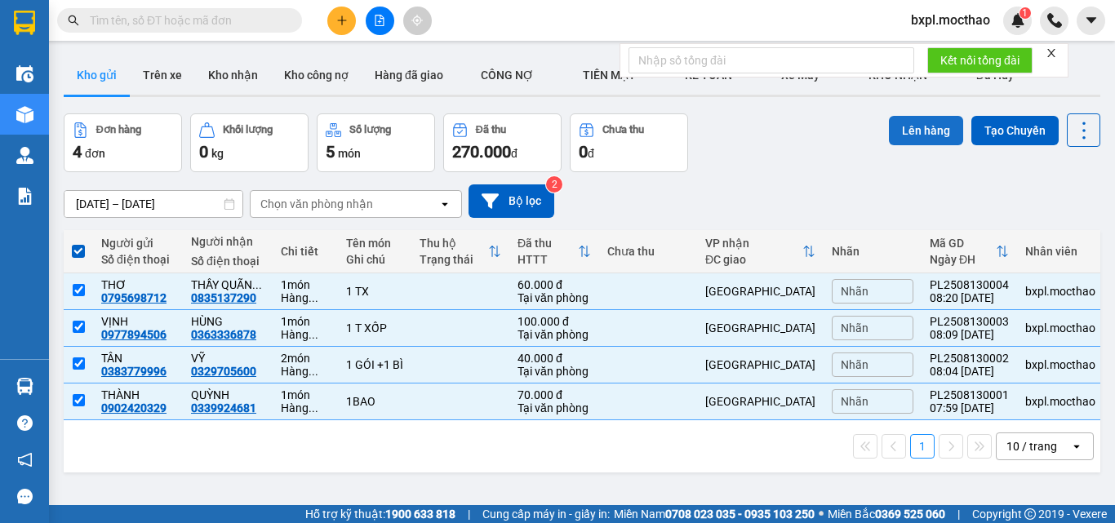
click at [922, 128] on button "Lên hàng" at bounding box center [926, 130] width 74 height 29
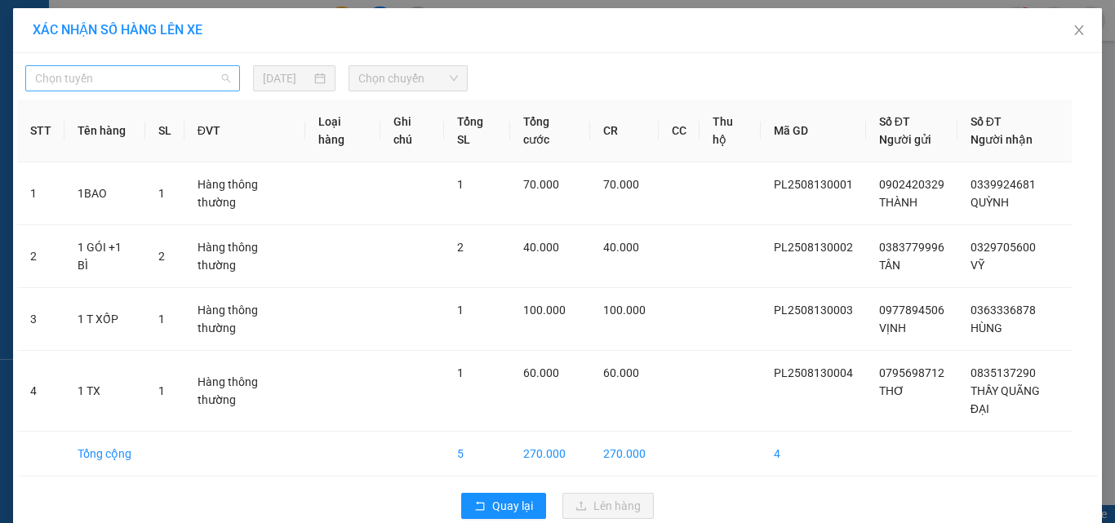
click at [179, 77] on span "Chọn tuyến" at bounding box center [132, 78] width 195 height 24
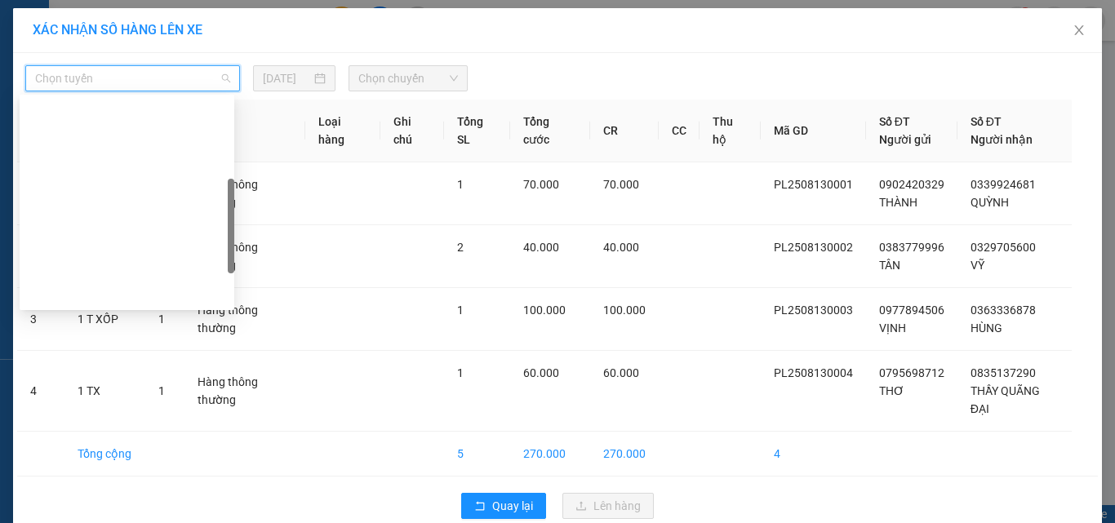
scroll to position [326, 0]
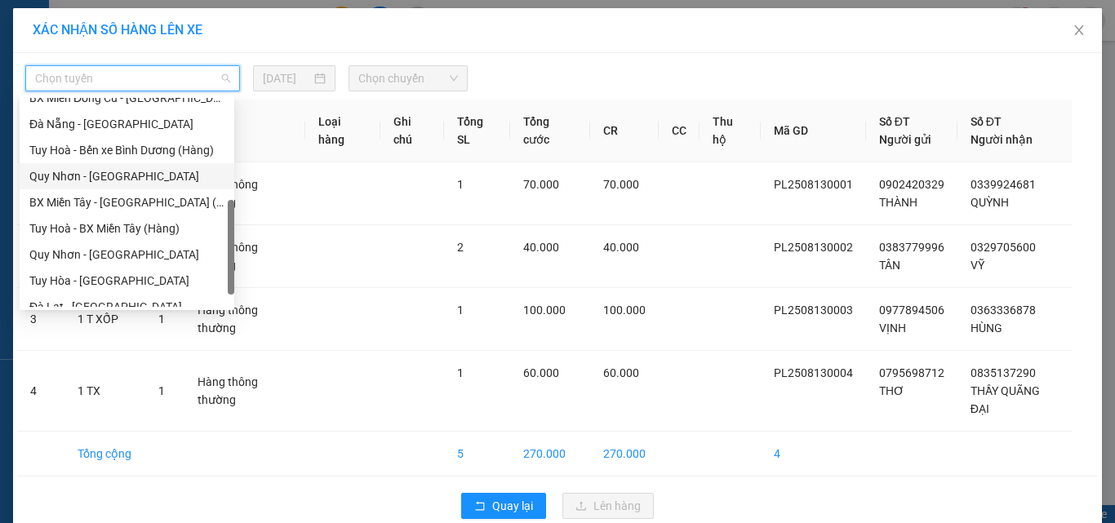
click at [51, 178] on div "Quy Nhơn - [GEOGRAPHIC_DATA]" at bounding box center [126, 176] width 195 height 18
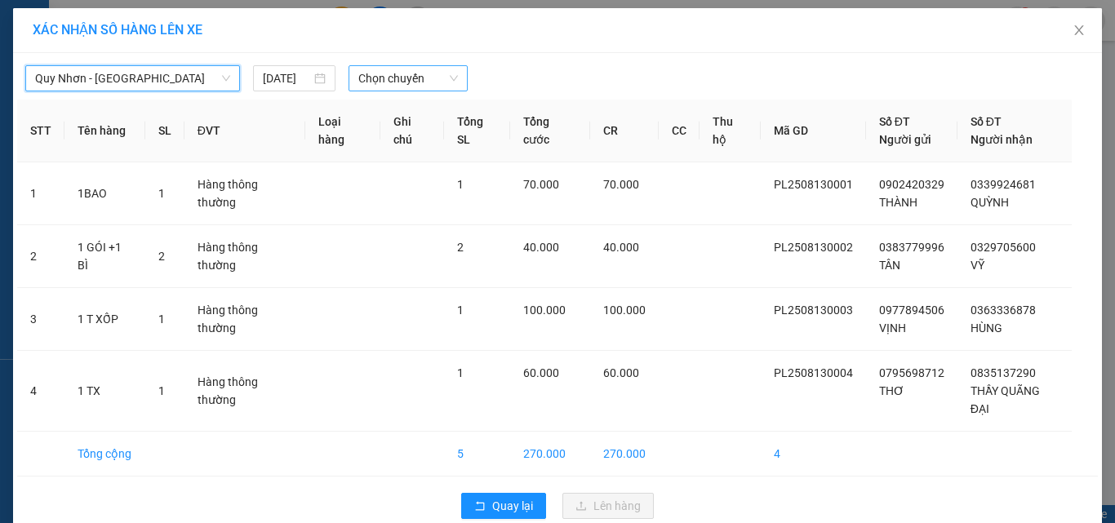
click at [384, 78] on span "Chọn chuyến" at bounding box center [408, 78] width 100 height 24
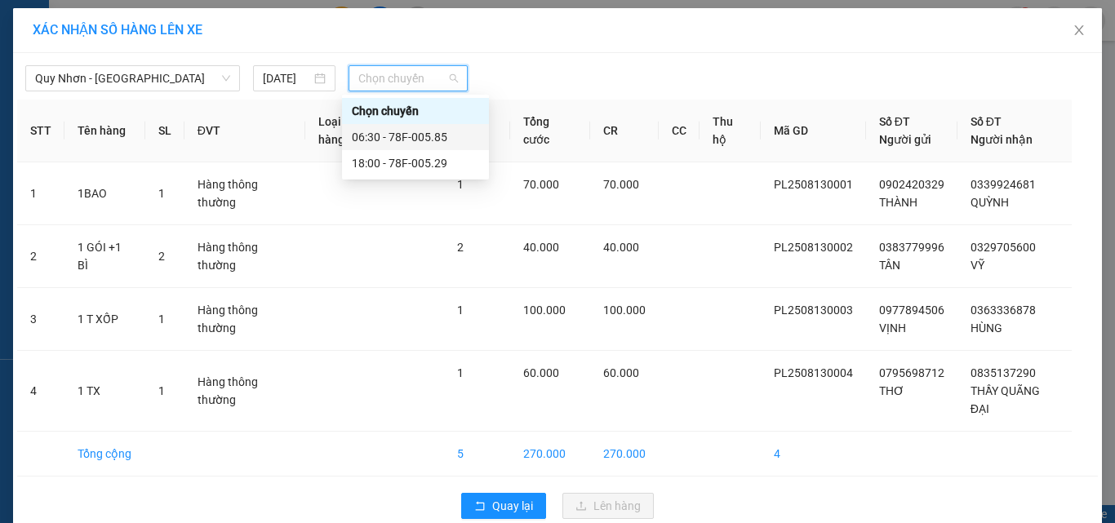
click at [399, 132] on div "06:30 - 78F-005.85" at bounding box center [415, 137] width 127 height 18
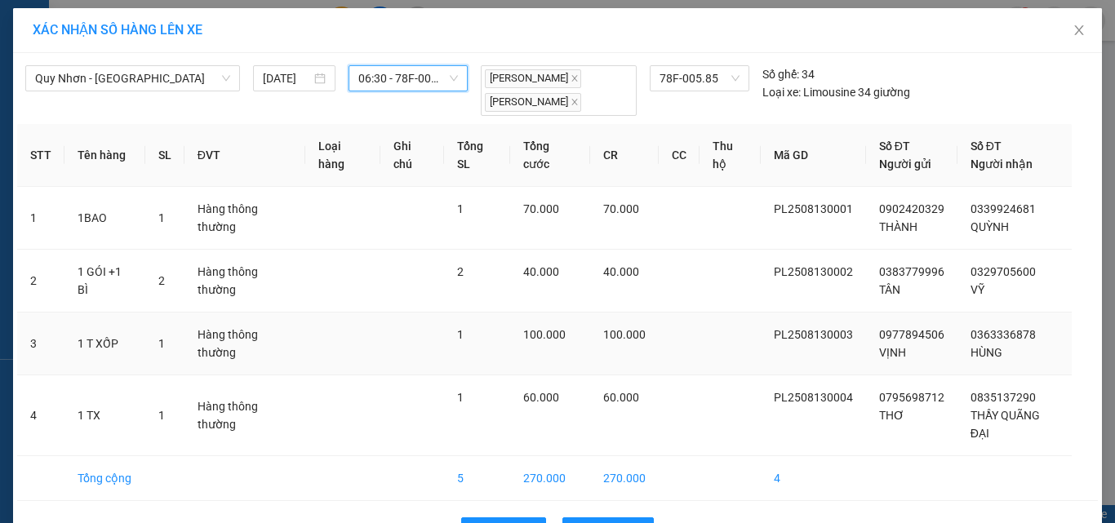
scroll to position [52, 0]
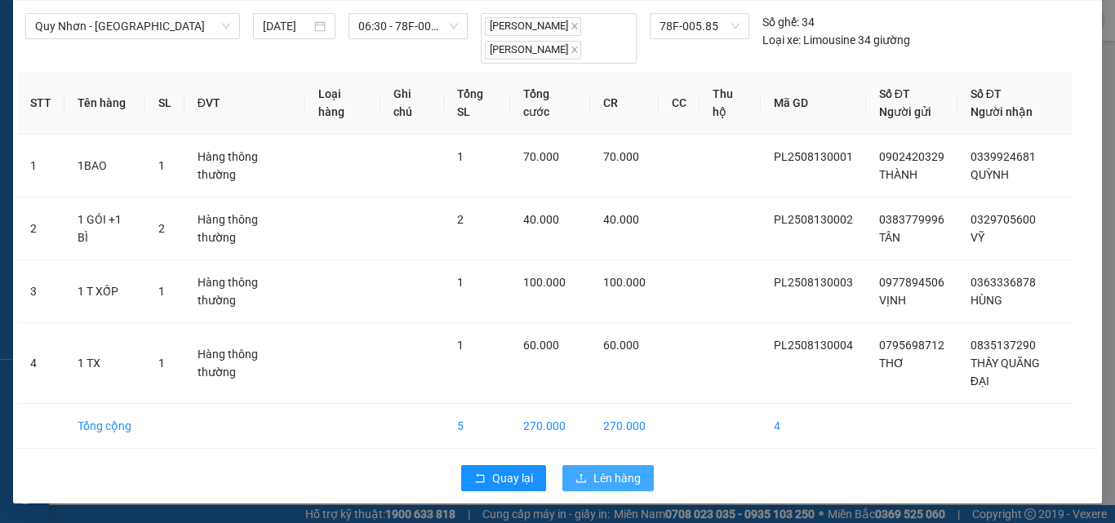
click at [593, 472] on span "Lên hàng" at bounding box center [616, 478] width 47 height 18
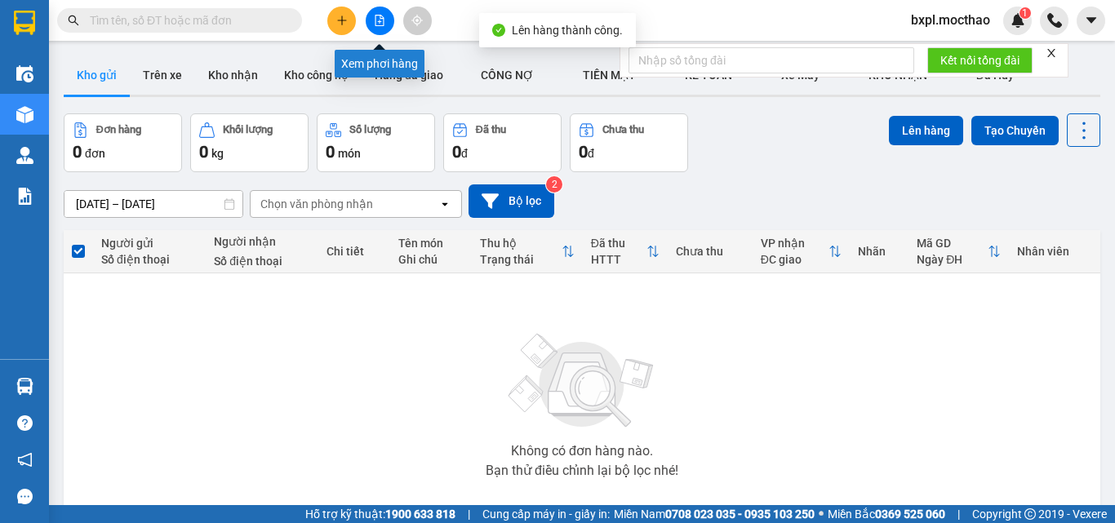
click at [375, 24] on icon "file-add" at bounding box center [379, 20] width 9 height 11
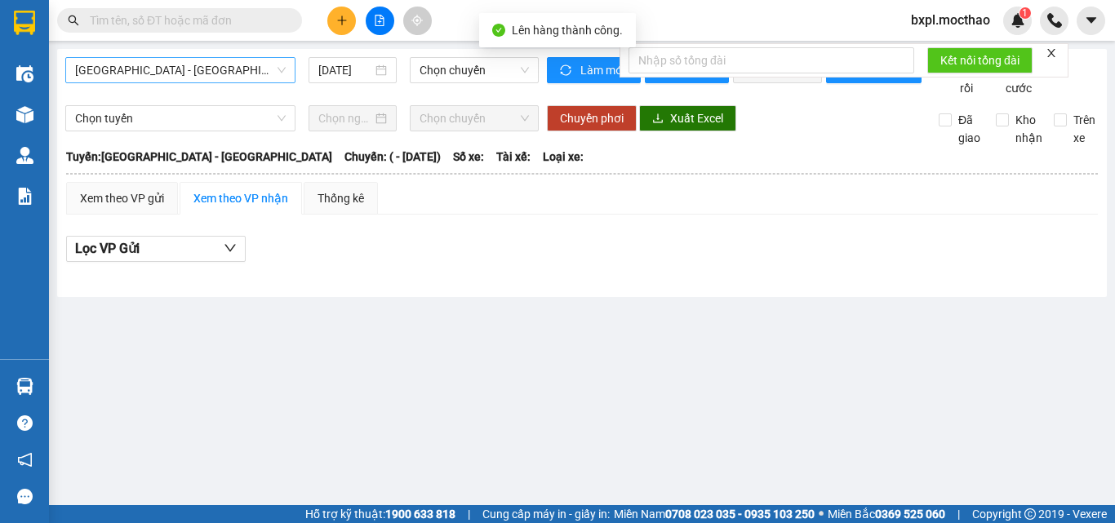
click at [217, 64] on span "[GEOGRAPHIC_DATA] - [GEOGRAPHIC_DATA]" at bounding box center [180, 70] width 211 height 24
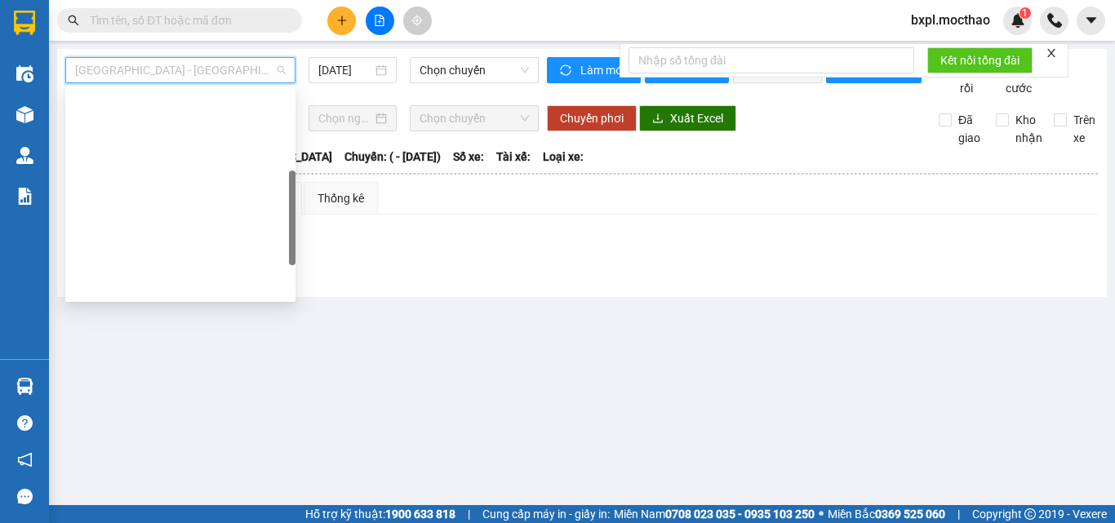
scroll to position [245, 0]
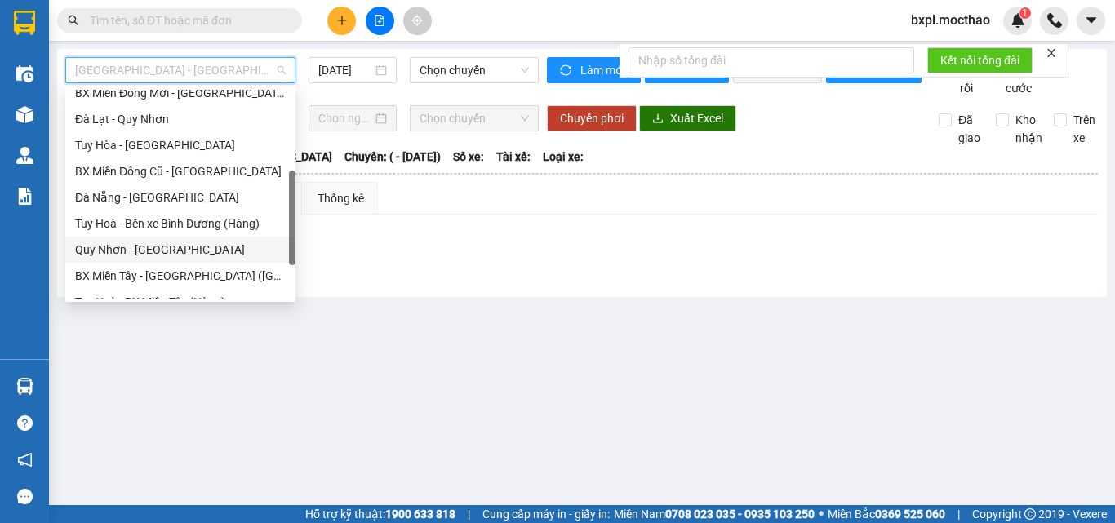
click at [117, 243] on div "Quy Nhơn - [GEOGRAPHIC_DATA]" at bounding box center [180, 250] width 211 height 18
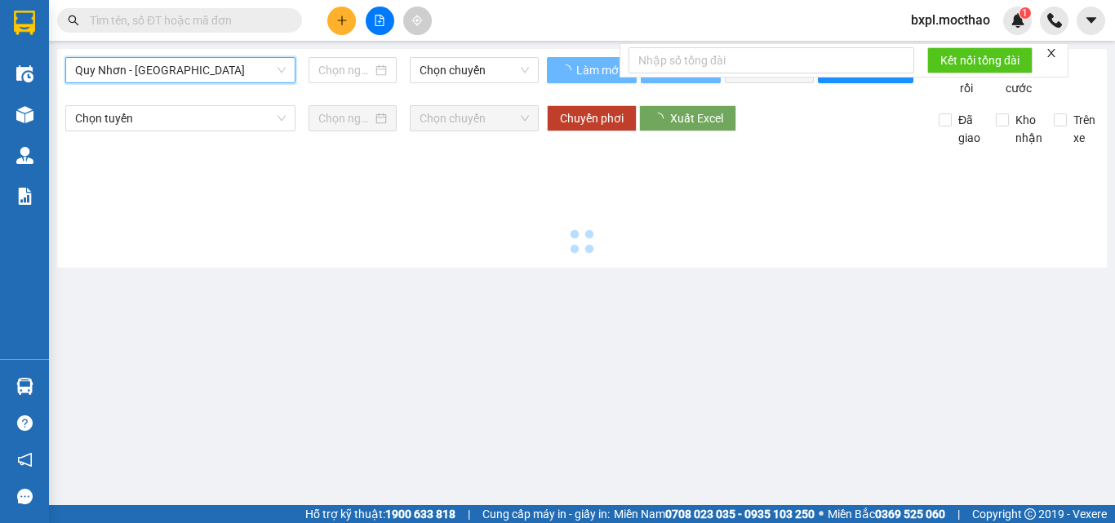
type input "[DATE]"
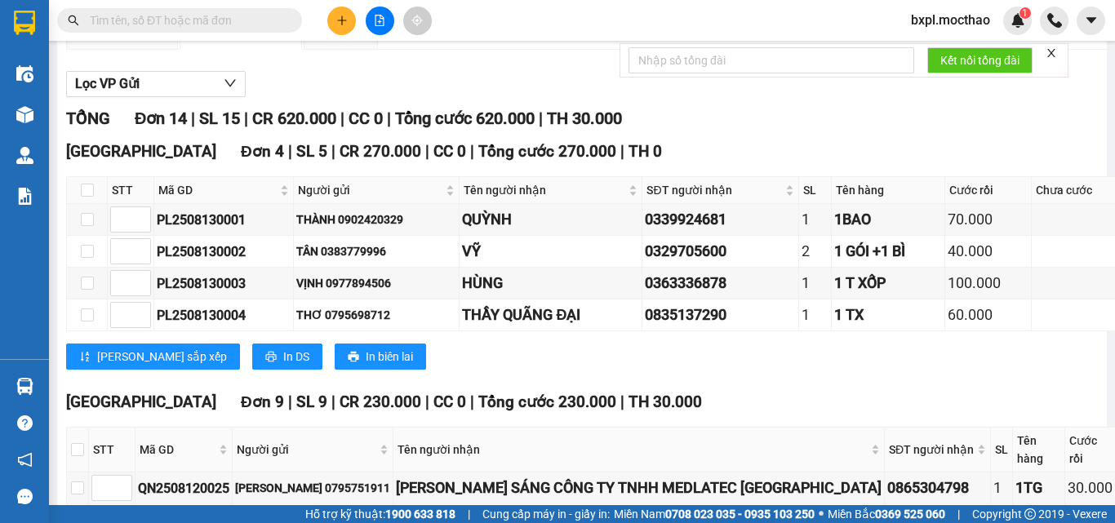
scroll to position [83, 0]
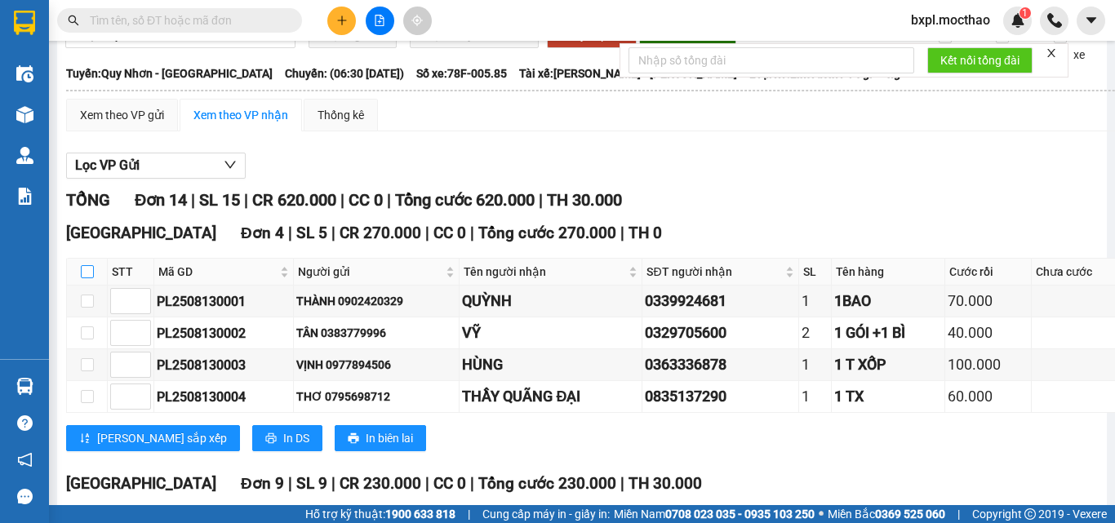
click at [87, 278] on input "checkbox" at bounding box center [87, 271] width 13 height 13
checkbox input "true"
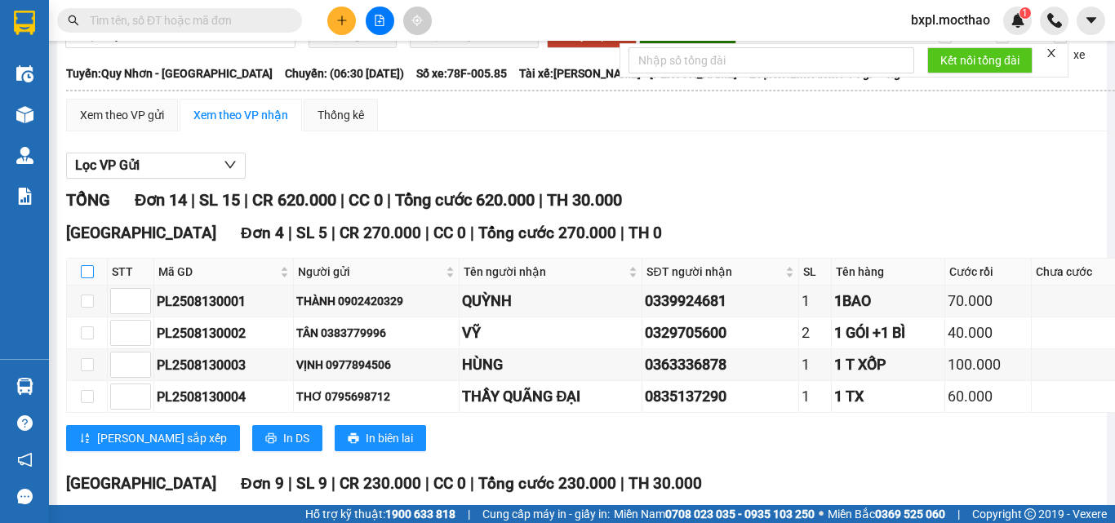
checkbox input "true"
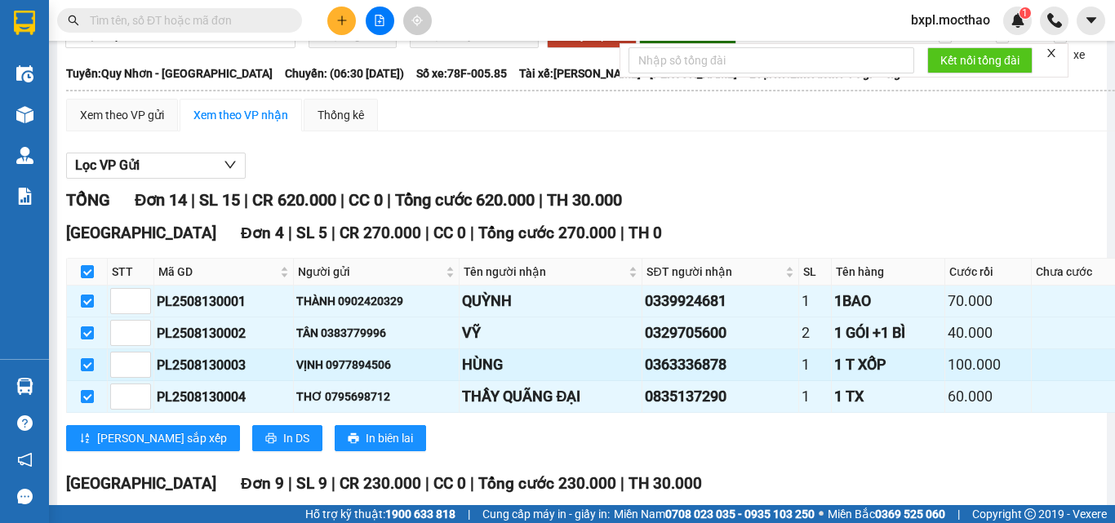
scroll to position [0, 0]
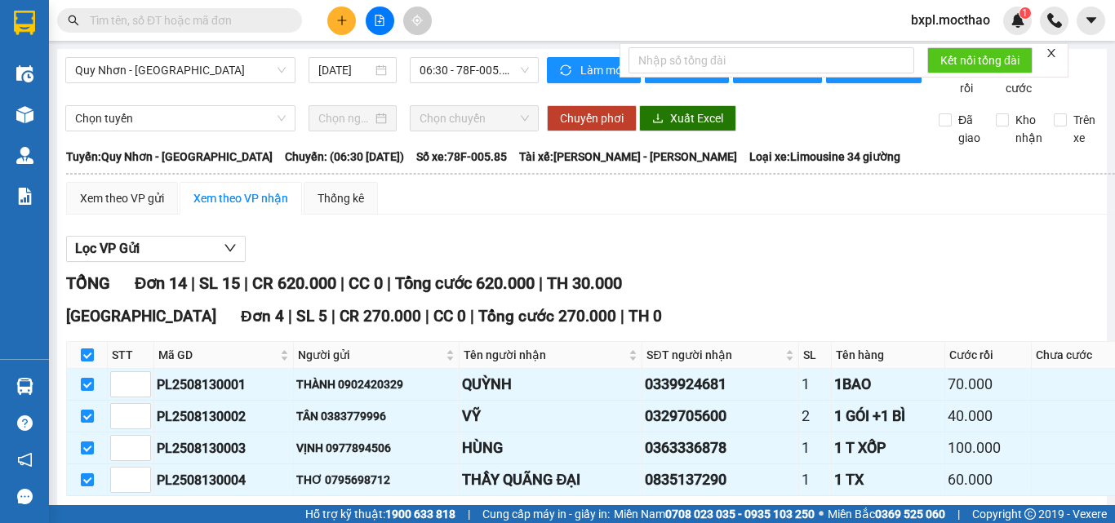
click at [1051, 51] on icon "close" at bounding box center [1051, 53] width 8 height 8
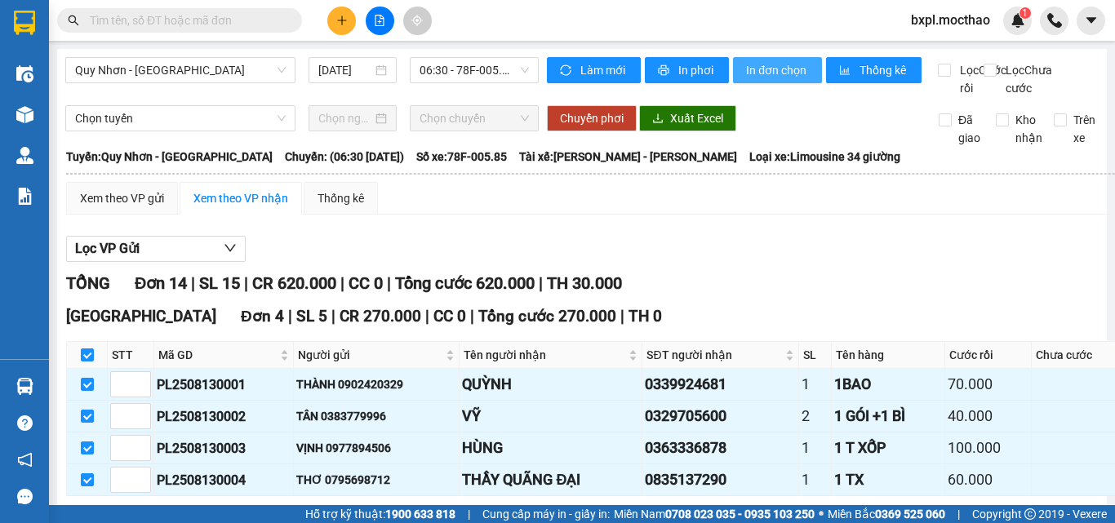
click at [765, 72] on span "In đơn chọn" at bounding box center [777, 70] width 63 height 18
click at [768, 73] on span "In đơn chọn" at bounding box center [777, 70] width 63 height 18
click at [340, 17] on icon "plus" at bounding box center [341, 20] width 11 height 11
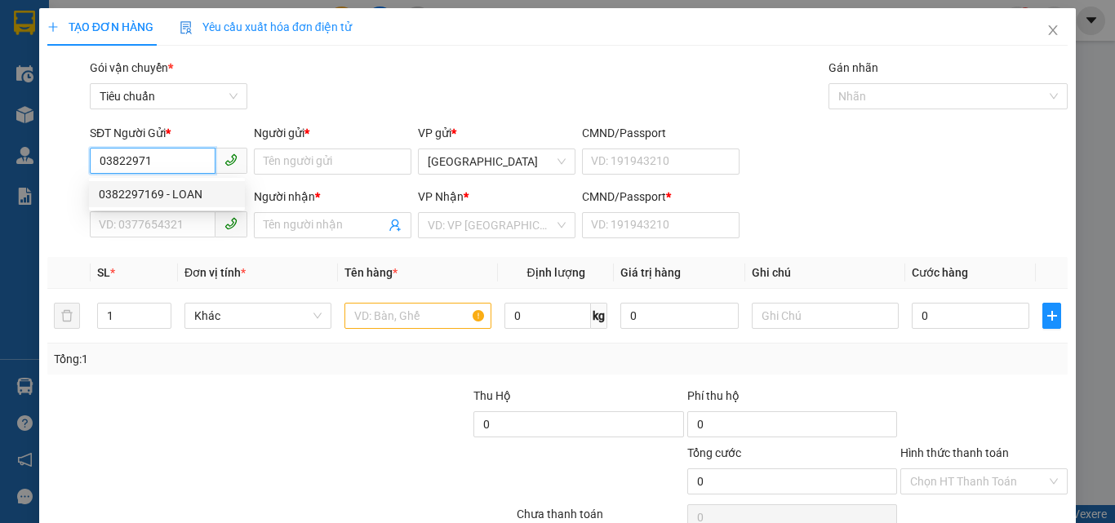
click at [141, 195] on div "0382297169 - LOAN" at bounding box center [167, 194] width 136 height 18
type input "0382297169"
type input "LOAN"
type input "0909211410"
type input "A GIẰNG"
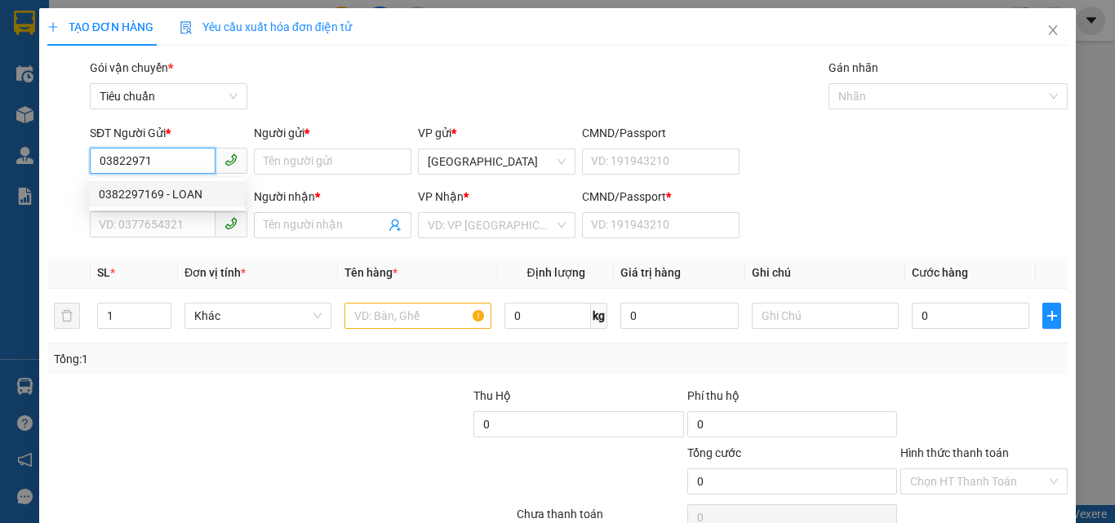
type input "0909211410"
type input "90.000"
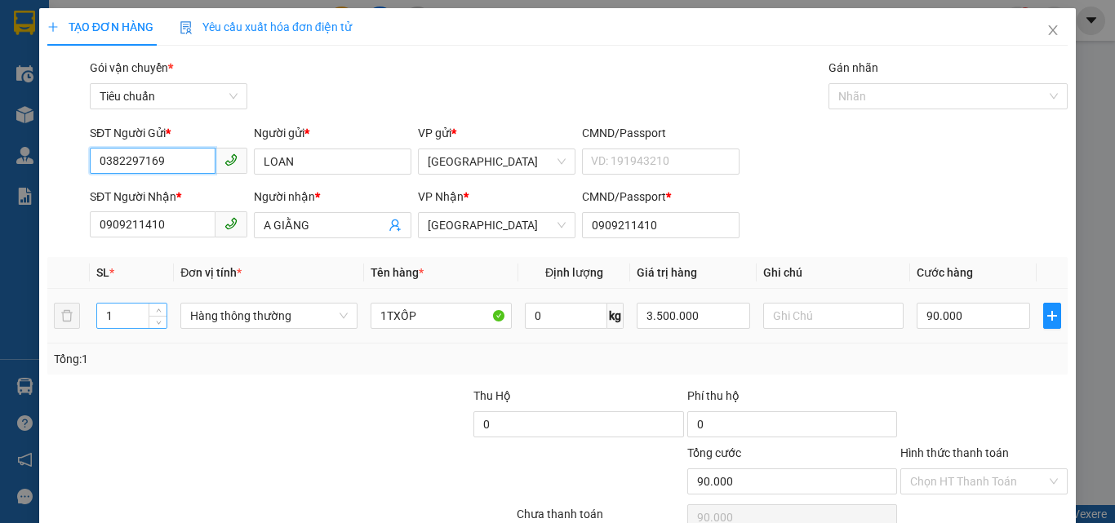
type input "0382297169"
click at [120, 316] on input "1" at bounding box center [131, 316] width 69 height 24
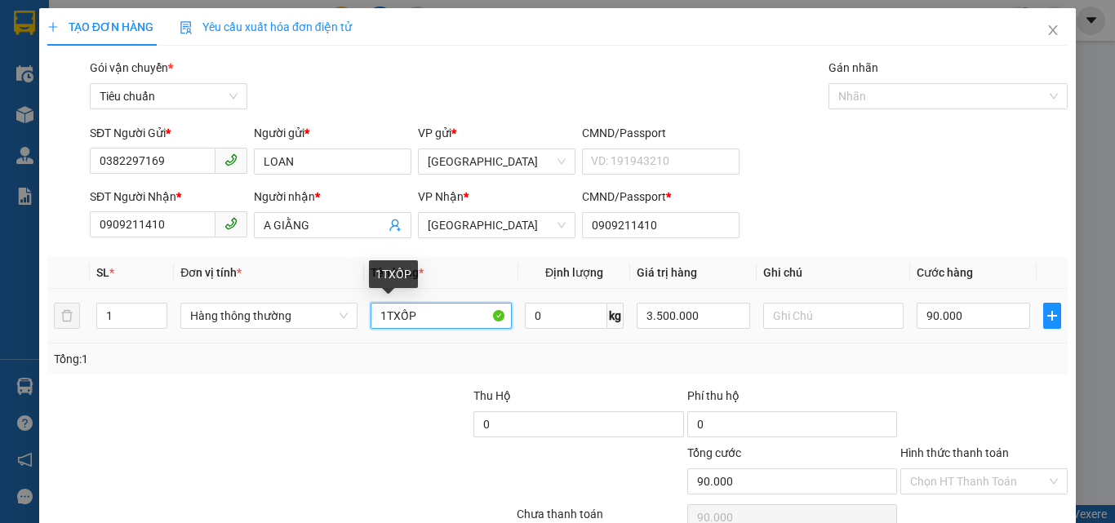
click at [437, 314] on input "1TXỐP" at bounding box center [441, 316] width 141 height 26
type input "0"
type input "1 KIỆN"
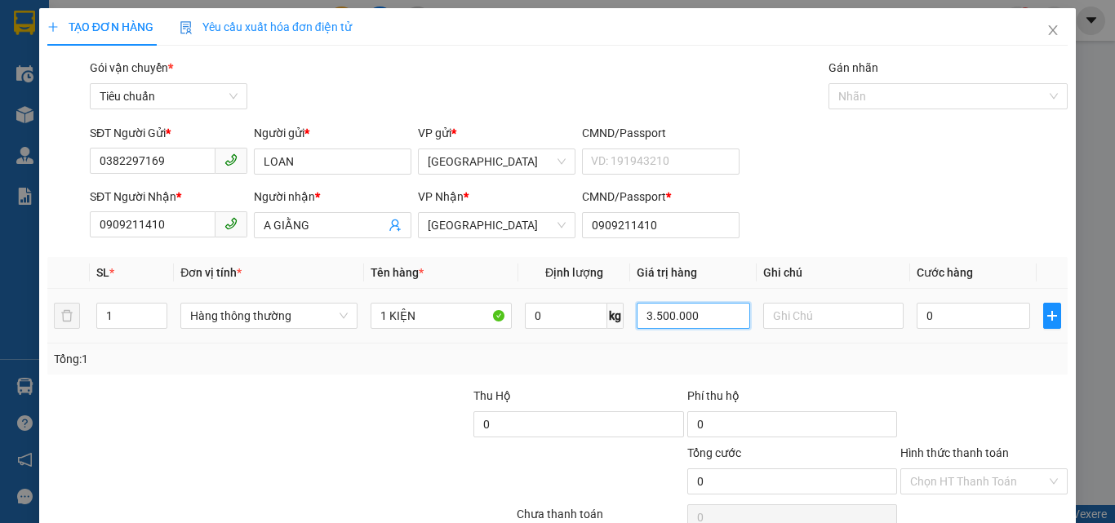
click at [722, 318] on input "3.500.000" at bounding box center [693, 316] width 113 height 26
type input "1.500.000"
click at [966, 326] on input "0" at bounding box center [972, 316] width 113 height 26
type input "8"
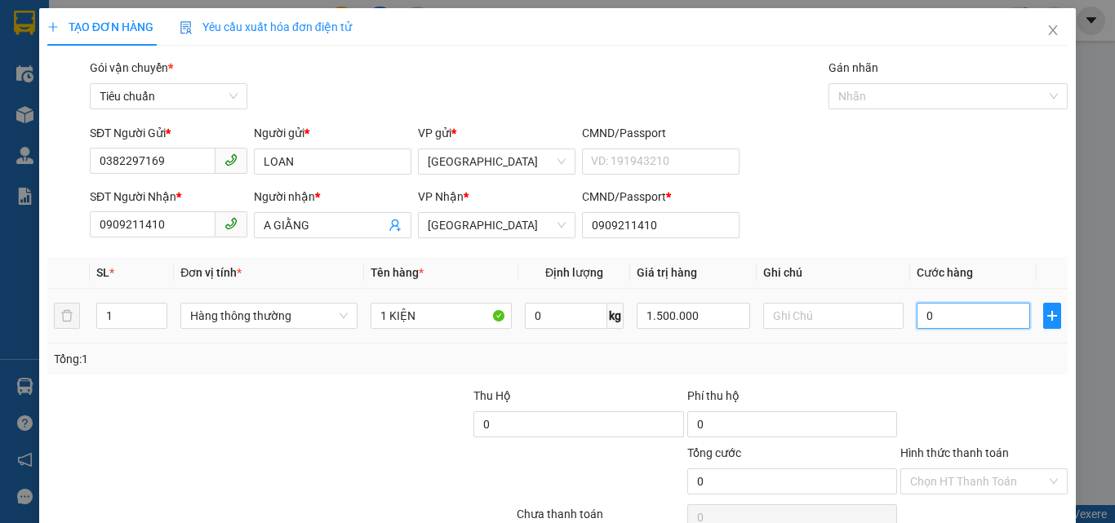
type input "8"
type input "80"
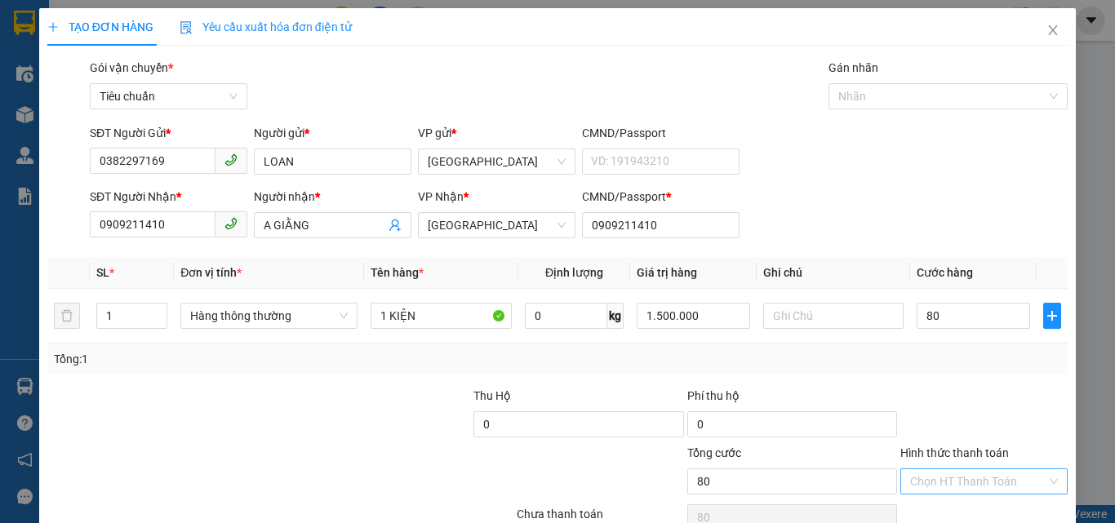
type input "80.000"
click at [987, 469] on input "Hình thức thanh toán" at bounding box center [978, 481] width 136 height 24
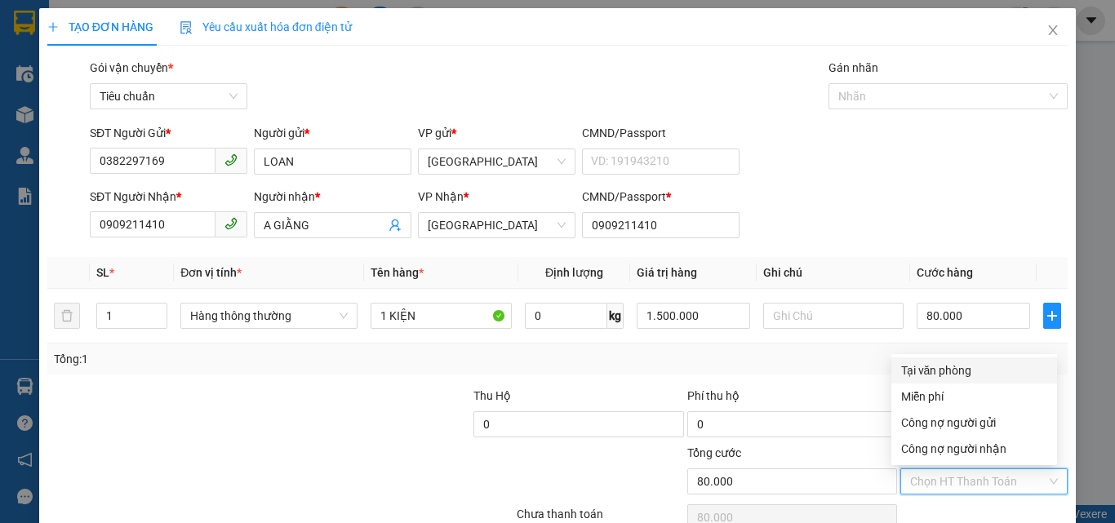
click at [965, 362] on div "Tại văn phòng" at bounding box center [974, 371] width 146 height 18
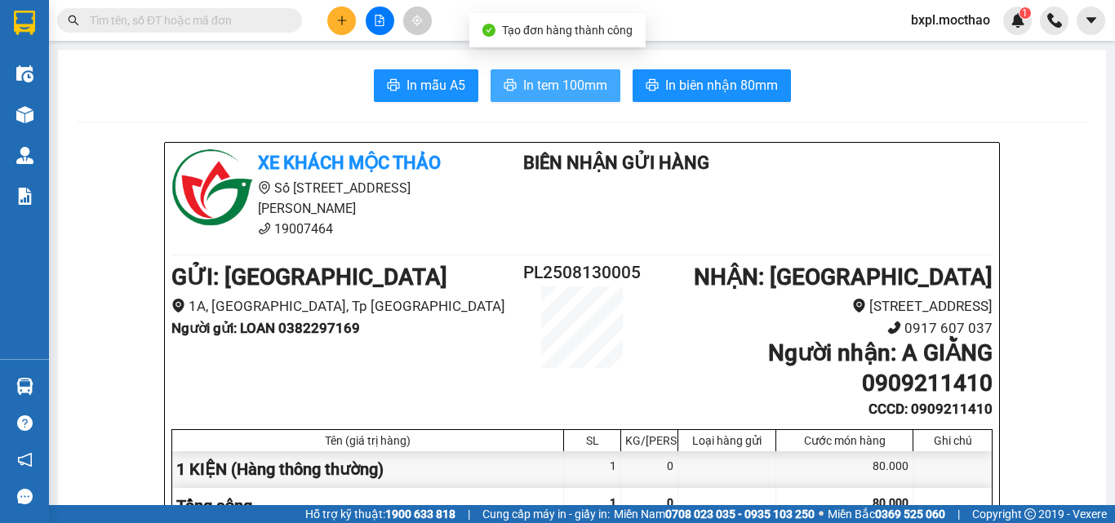
click at [565, 82] on span "In tem 100mm" at bounding box center [565, 85] width 84 height 20
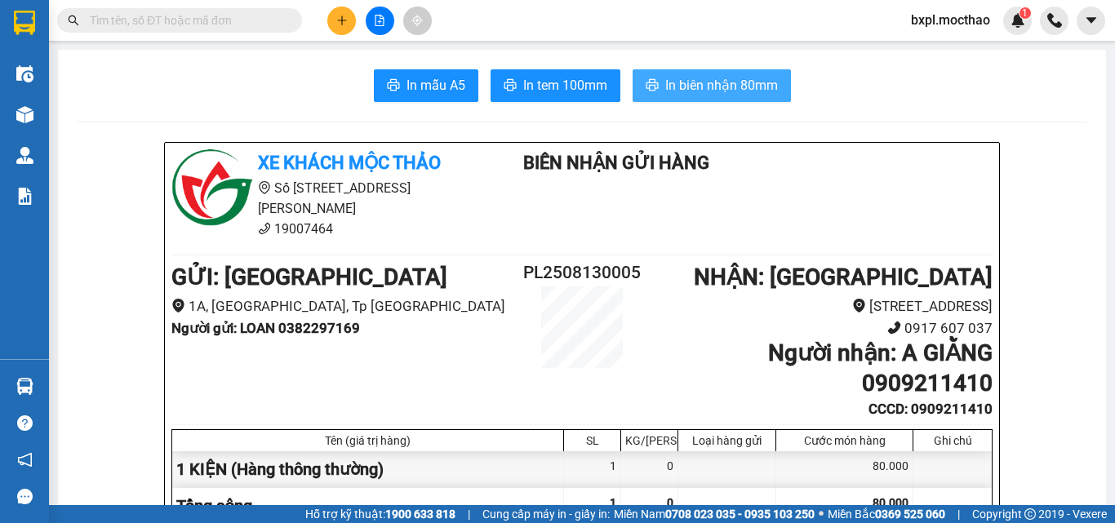
click at [703, 80] on span "In biên nhận 80mm" at bounding box center [721, 85] width 113 height 20
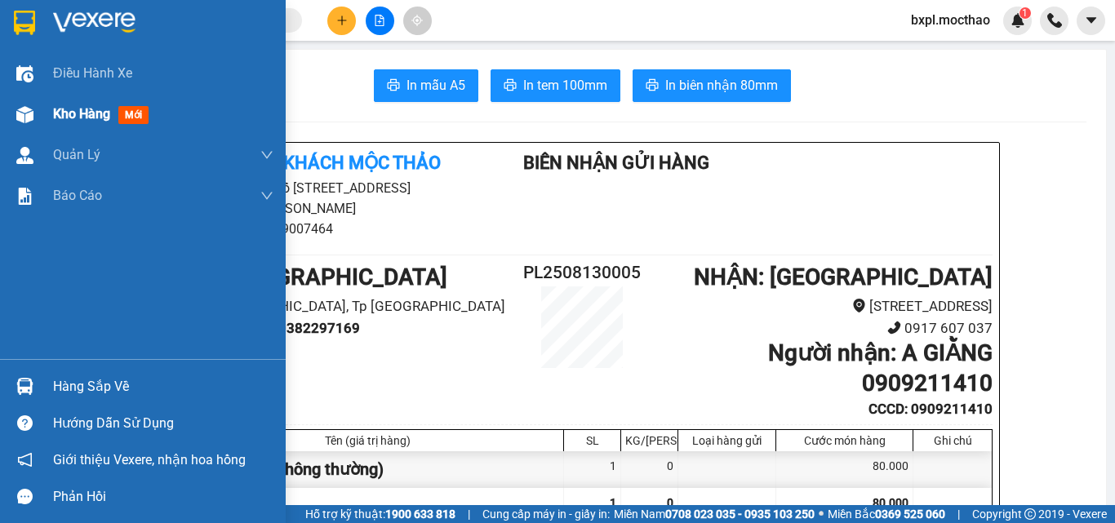
click at [25, 118] on img at bounding box center [24, 114] width 17 height 17
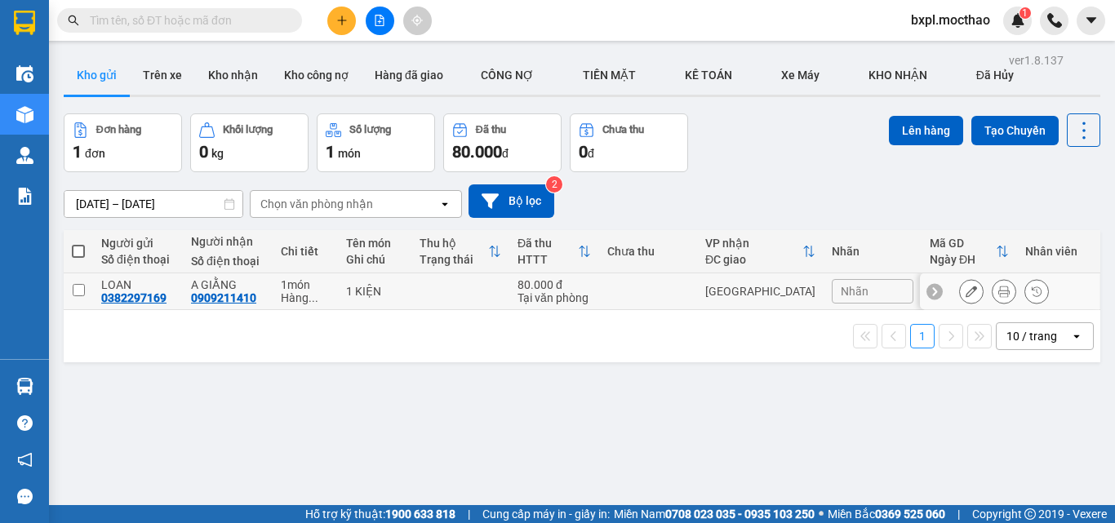
click at [82, 291] on input "checkbox" at bounding box center [79, 290] width 12 height 12
checkbox input "true"
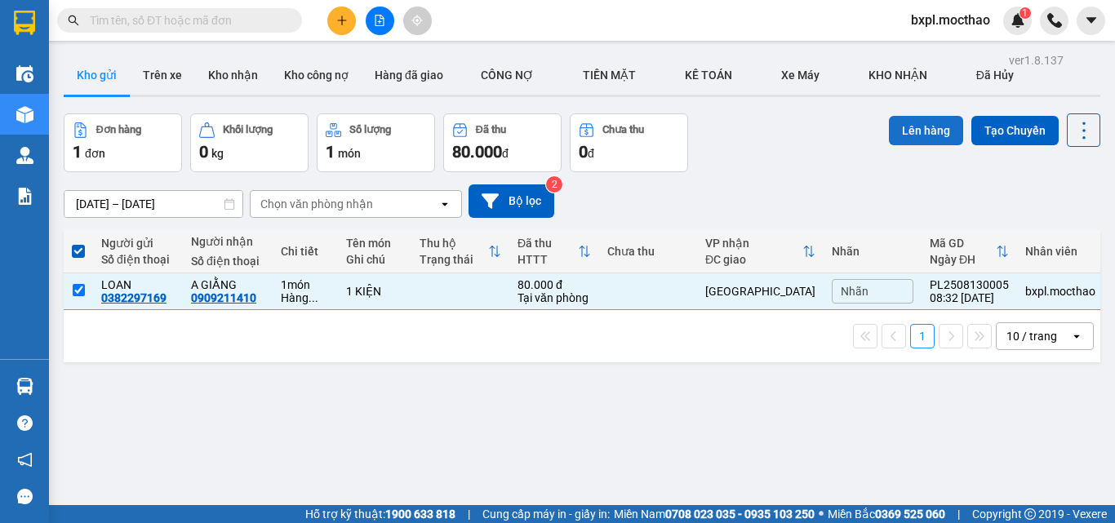
click at [920, 131] on button "Lên hàng" at bounding box center [926, 130] width 74 height 29
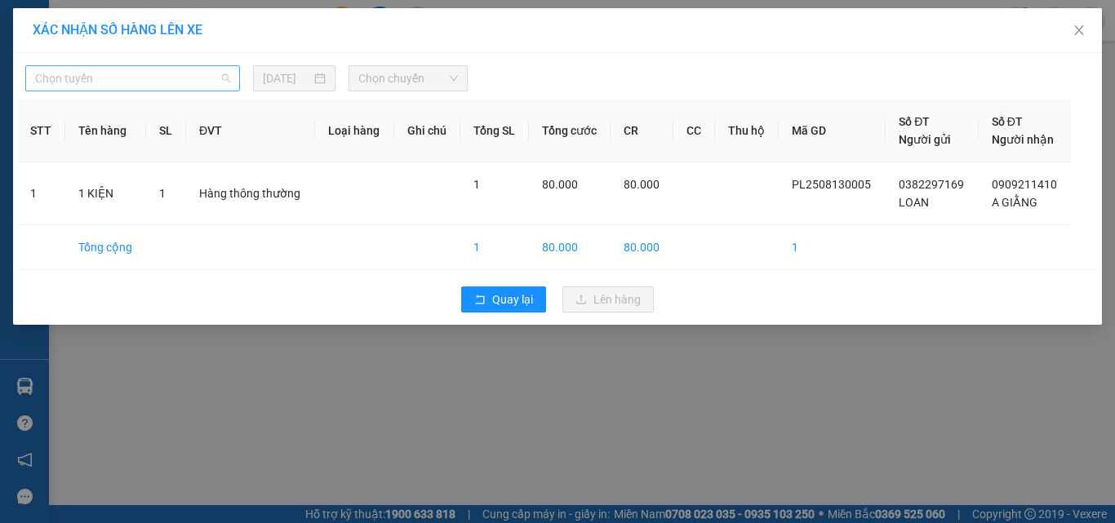
click at [167, 82] on span "Chọn tuyến" at bounding box center [132, 78] width 195 height 24
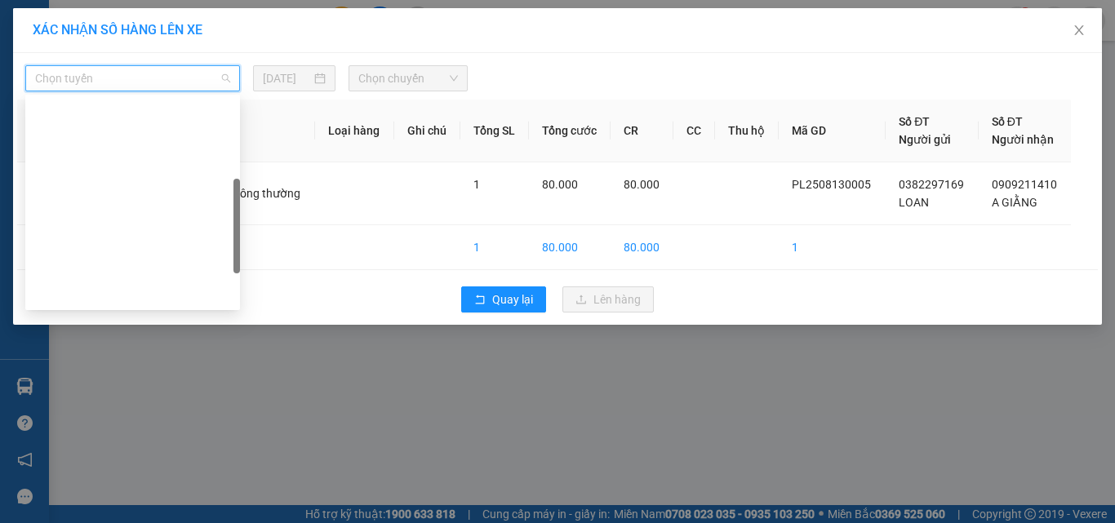
click at [67, 494] on div "Quy Nhơn - [GEOGRAPHIC_DATA]" at bounding box center [132, 503] width 195 height 18
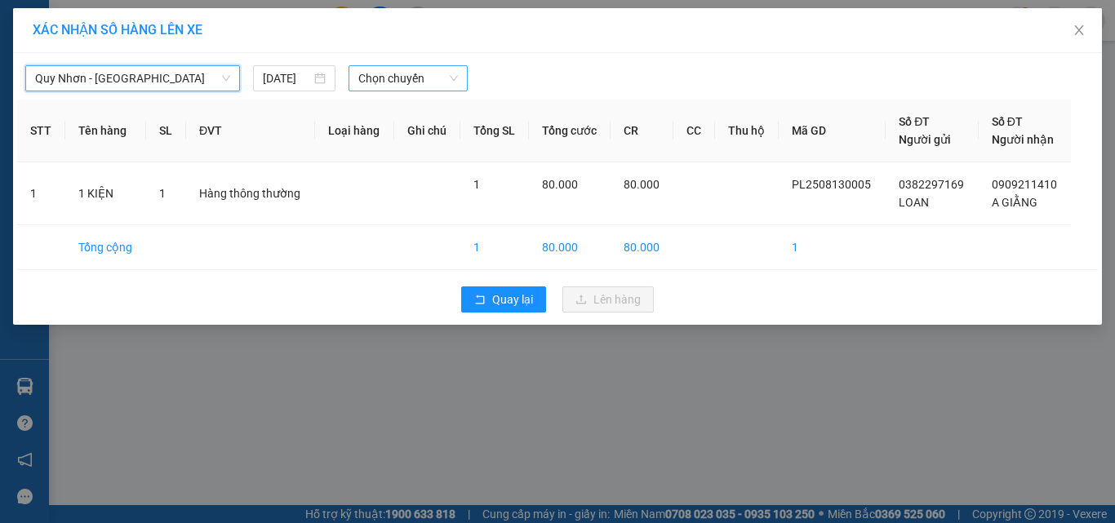
click at [415, 76] on span "Chọn chuyến" at bounding box center [408, 78] width 100 height 24
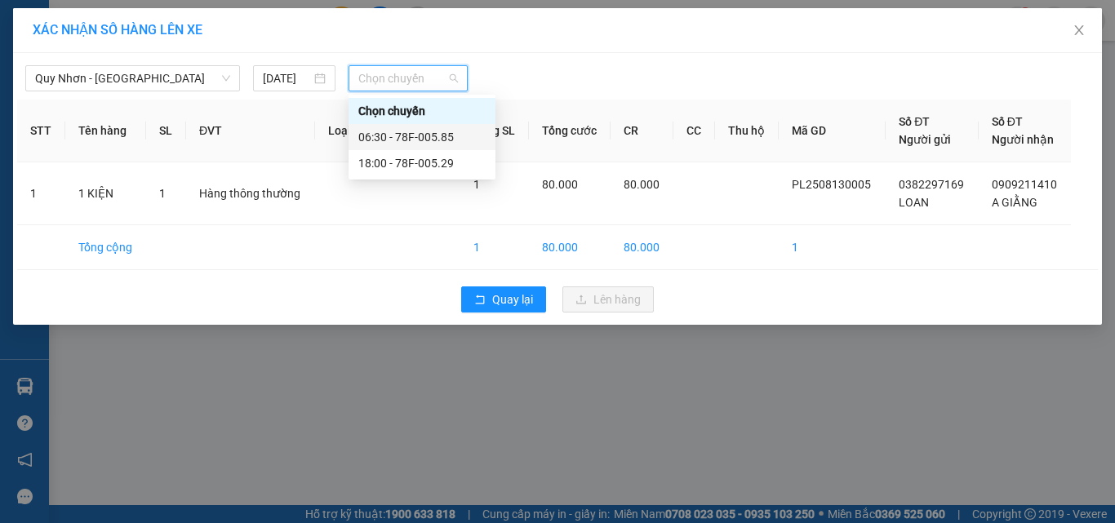
click at [413, 130] on div "06:30 - 78F-005.85" at bounding box center [421, 137] width 127 height 18
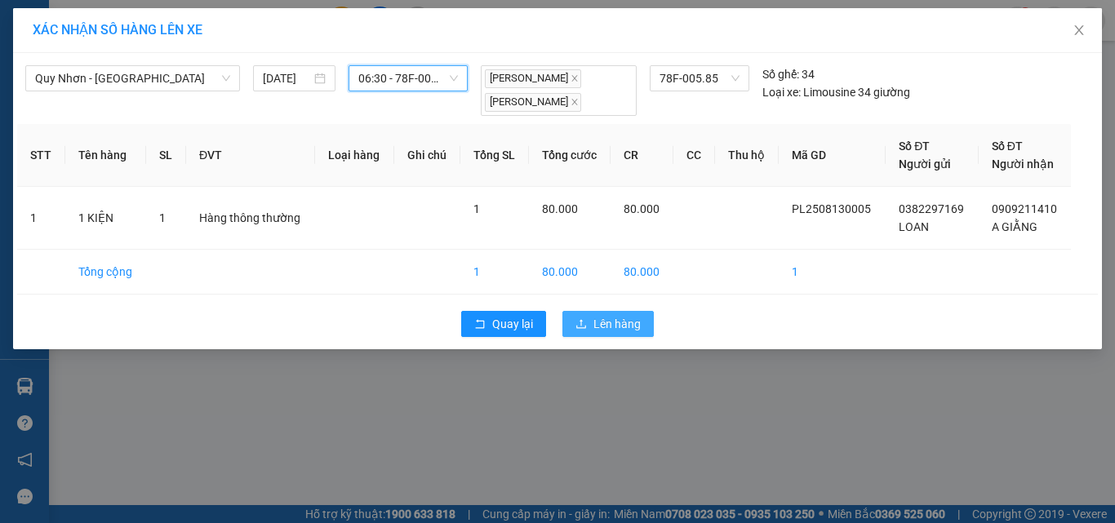
click at [610, 325] on span "Lên hàng" at bounding box center [616, 324] width 47 height 18
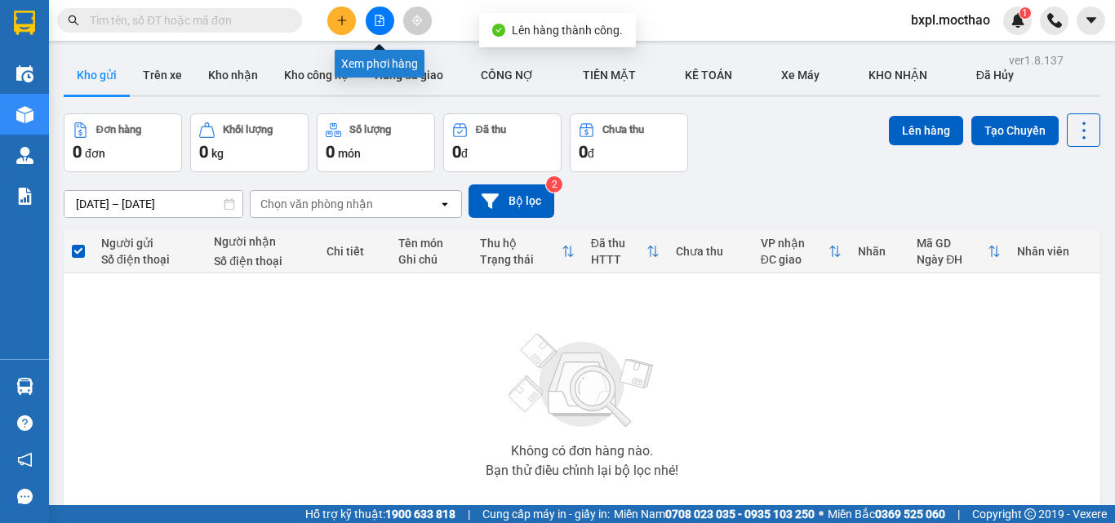
click at [381, 21] on icon "file-add" at bounding box center [379, 20] width 11 height 11
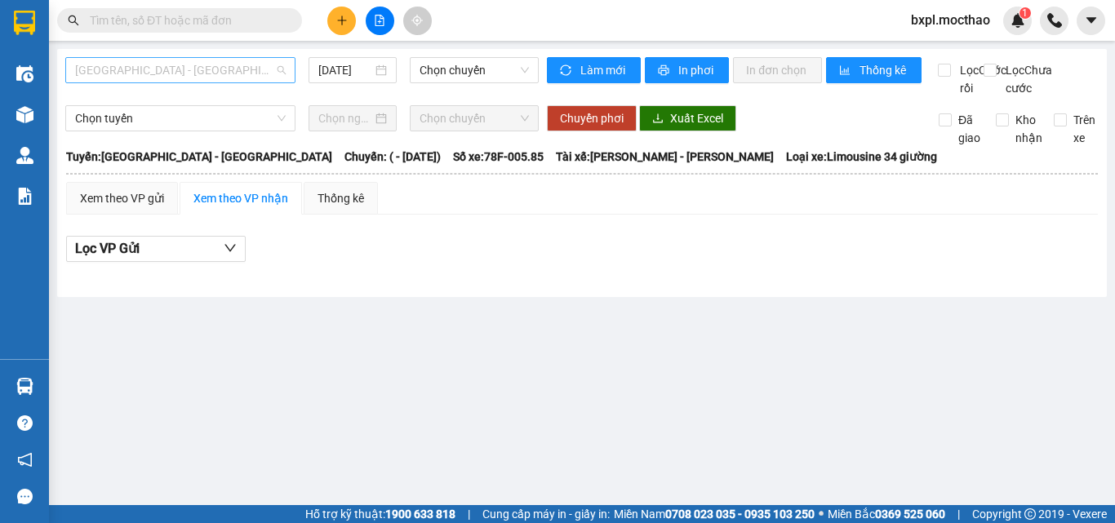
click at [198, 70] on span "[GEOGRAPHIC_DATA] - [GEOGRAPHIC_DATA]" at bounding box center [180, 70] width 211 height 24
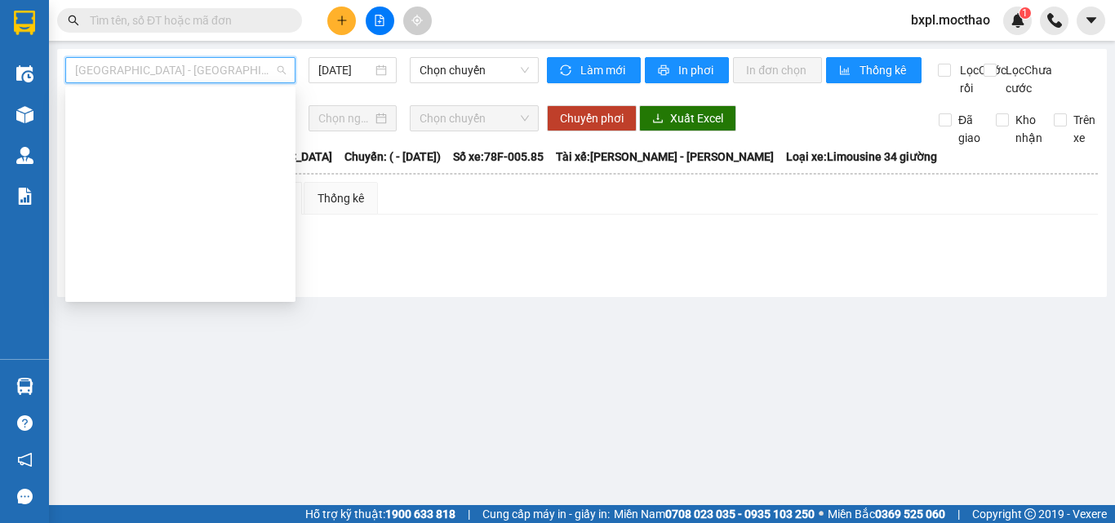
click at [96, 486] on div "Quy Nhơn - [GEOGRAPHIC_DATA]" at bounding box center [180, 495] width 211 height 18
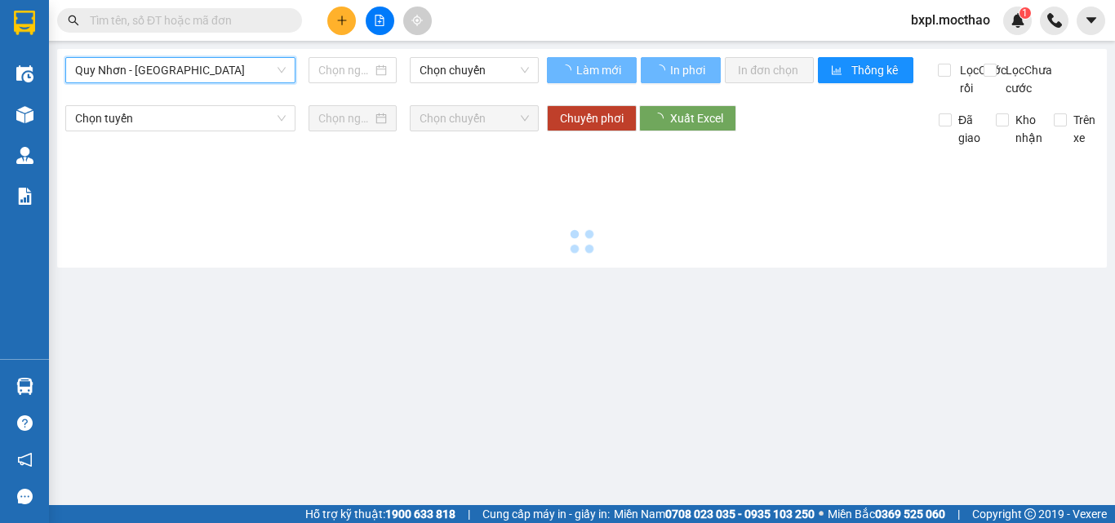
type input "[DATE]"
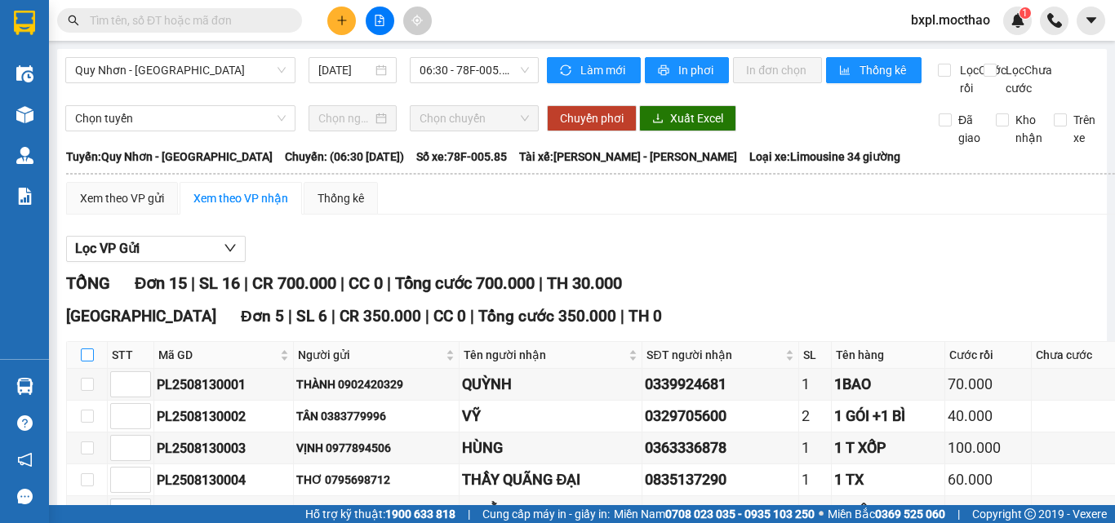
click at [87, 348] on input "checkbox" at bounding box center [87, 354] width 13 height 13
checkbox input "true"
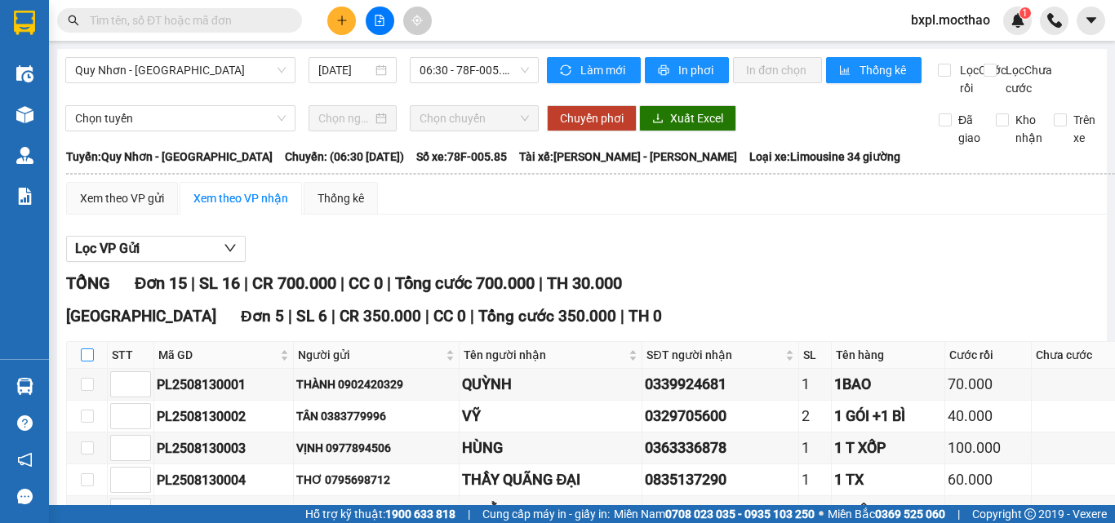
checkbox input "true"
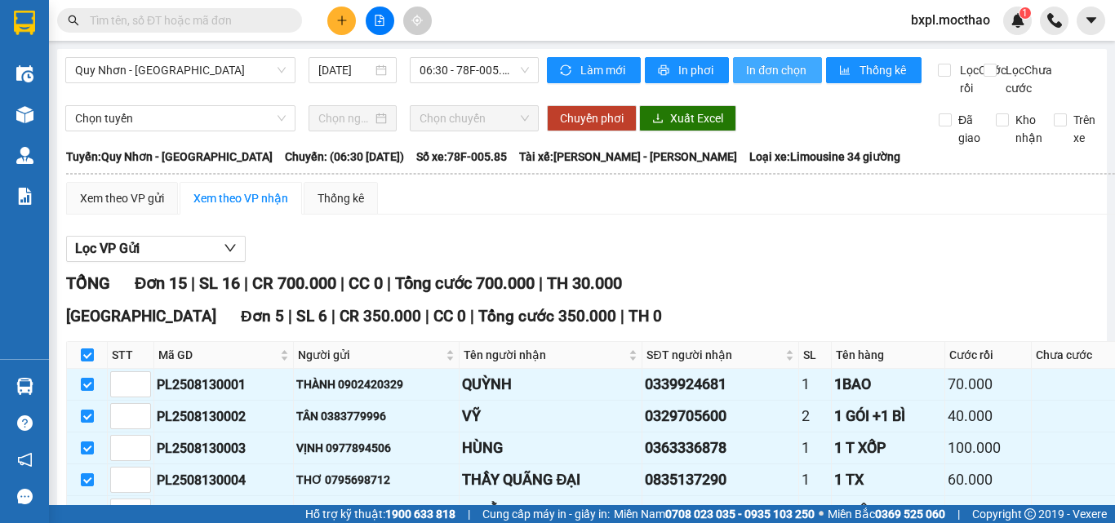
click at [768, 73] on span "In đơn chọn" at bounding box center [777, 70] width 63 height 18
click at [774, 68] on span "In đơn chọn" at bounding box center [777, 70] width 63 height 18
